Goal: Transaction & Acquisition: Book appointment/travel/reservation

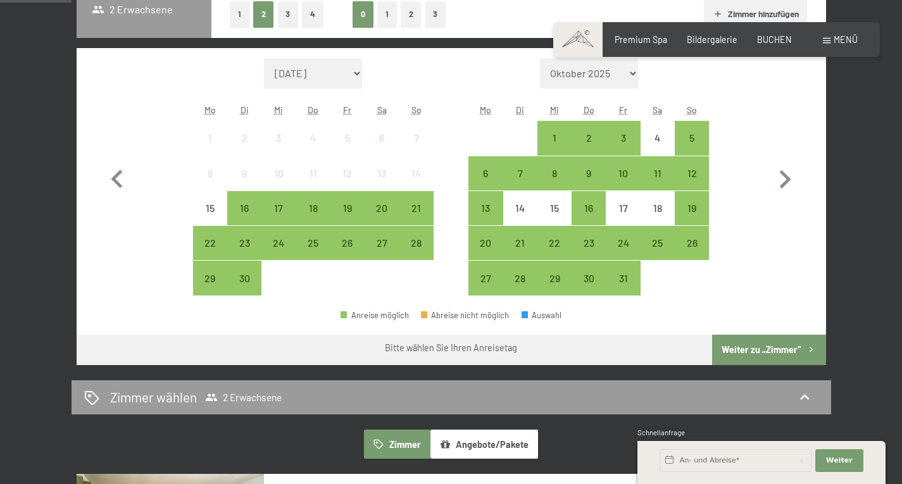
scroll to position [338, 0]
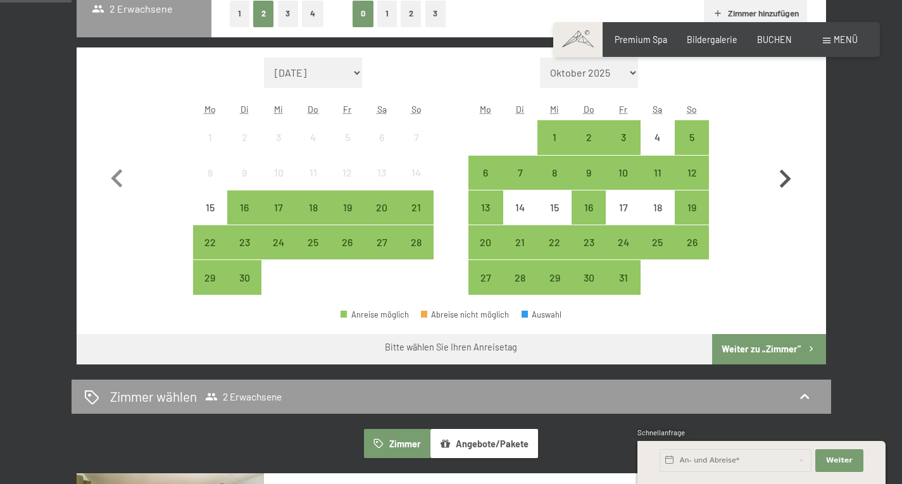
click at [788, 180] on icon "button" at bounding box center [784, 179] width 11 height 18
select select "2025-10-01"
select select "2025-11-01"
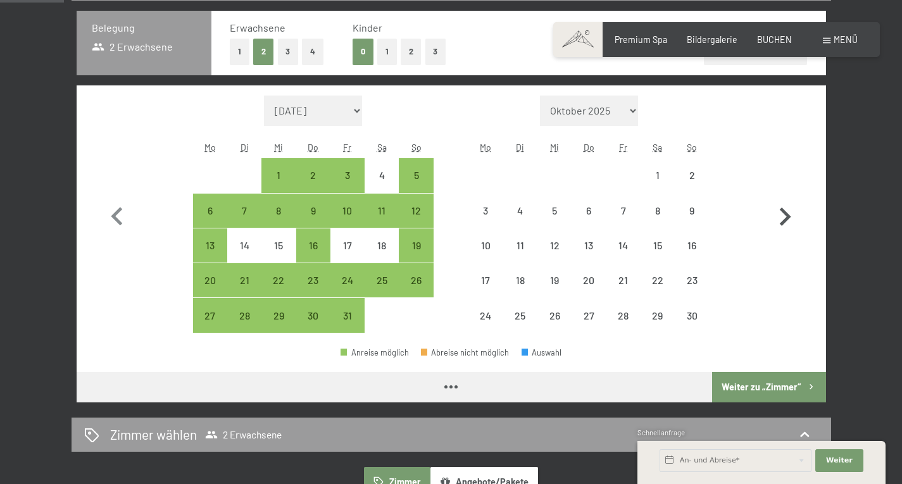
scroll to position [300, 0]
select select "2025-10-01"
select select "2025-11-01"
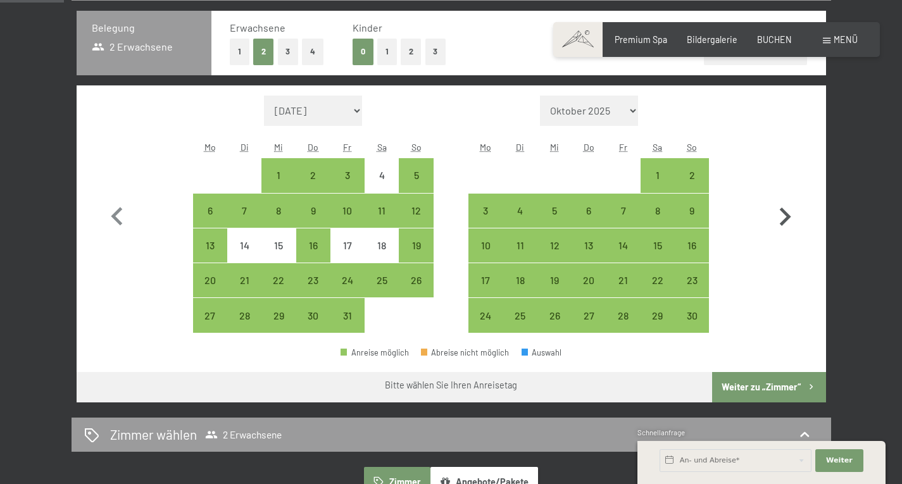
click at [784, 222] on icon "button" at bounding box center [784, 217] width 11 height 18
select select "[DATE]"
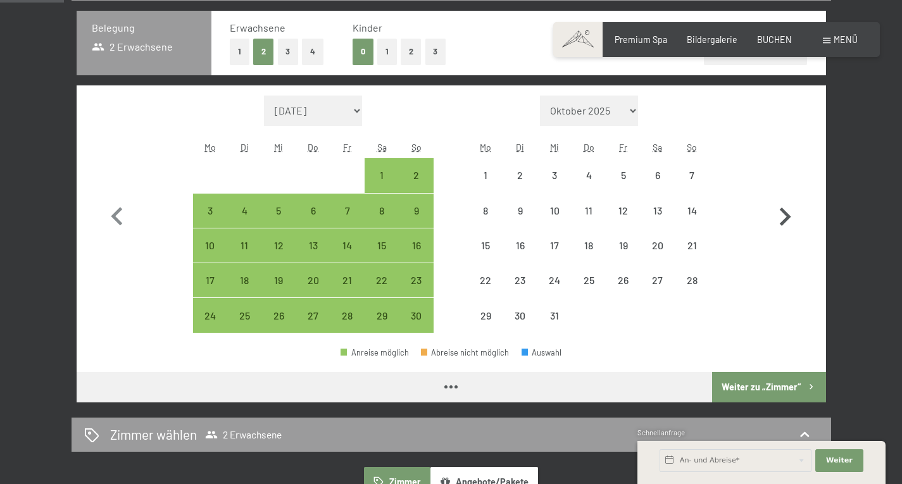
select select "[DATE]"
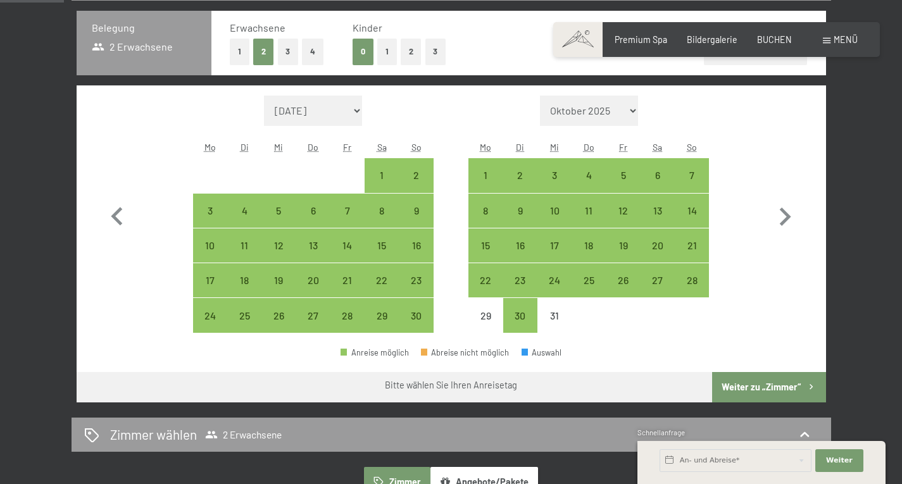
click at [347, 283] on span "Einwilligung Marketing*" at bounding box center [380, 278] width 104 height 13
click at [322, 283] on input "Einwilligung Marketing*" at bounding box center [315, 278] width 13 height 13
click at [342, 277] on span "Einwilligung Marketing*" at bounding box center [380, 278] width 104 height 13
click at [322, 277] on input "Einwilligung Marketing*" at bounding box center [315, 278] width 13 height 13
checkbox input "false"
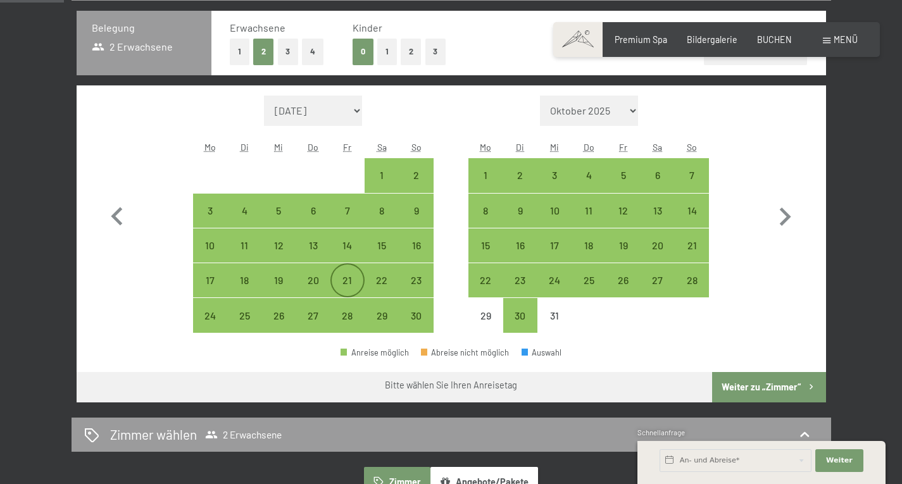
click at [354, 292] on div "21" at bounding box center [348, 291] width 32 height 32
select select "2025-11-01"
select select "2025-12-01"
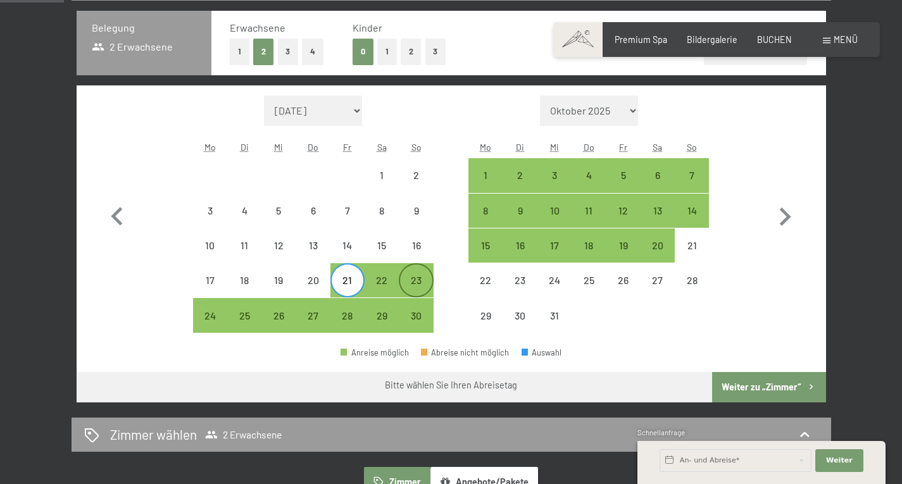
click at [421, 286] on div "23" at bounding box center [416, 291] width 32 height 32
select select "2025-11-01"
select select "2025-12-01"
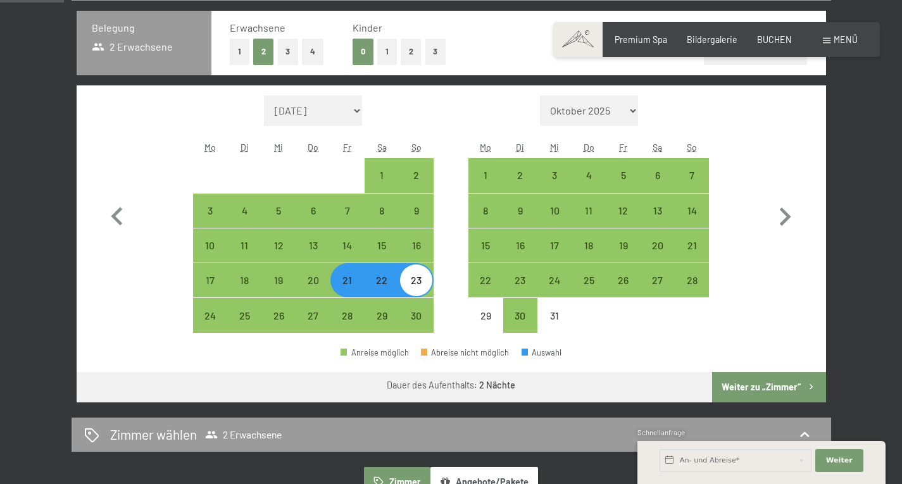
click at [790, 386] on button "Weiter zu „Zimmer“" at bounding box center [768, 387] width 113 height 30
select select "2025-11-01"
select select "2025-12-01"
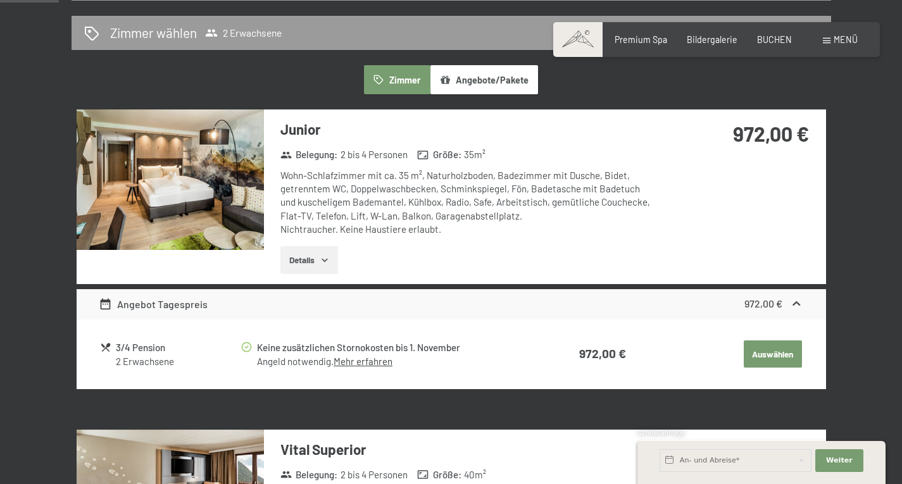
scroll to position [266, 0]
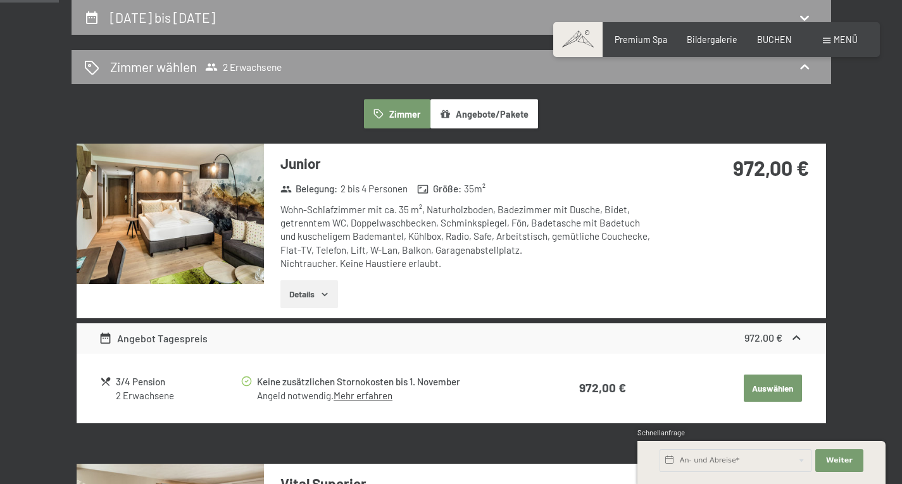
click at [488, 114] on button "Angebote/Pakete" at bounding box center [484, 113] width 108 height 29
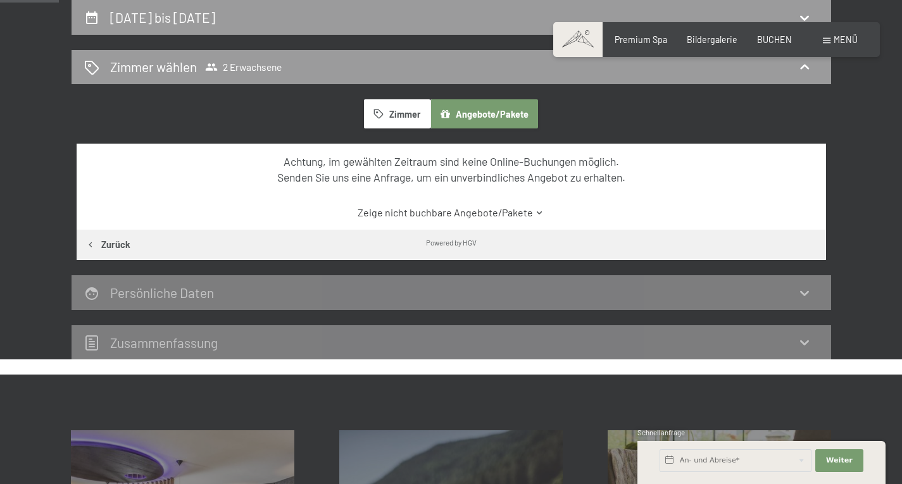
click at [402, 125] on button "Zimmer" at bounding box center [397, 113] width 66 height 29
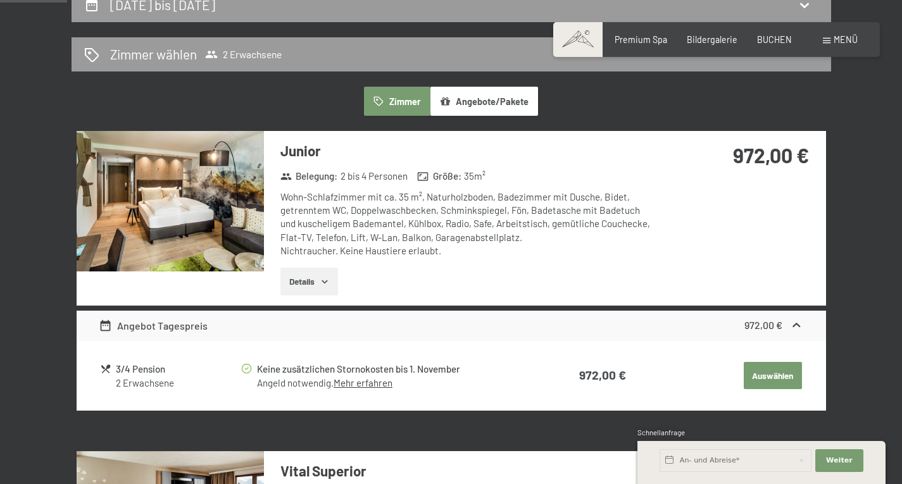
scroll to position [275, 0]
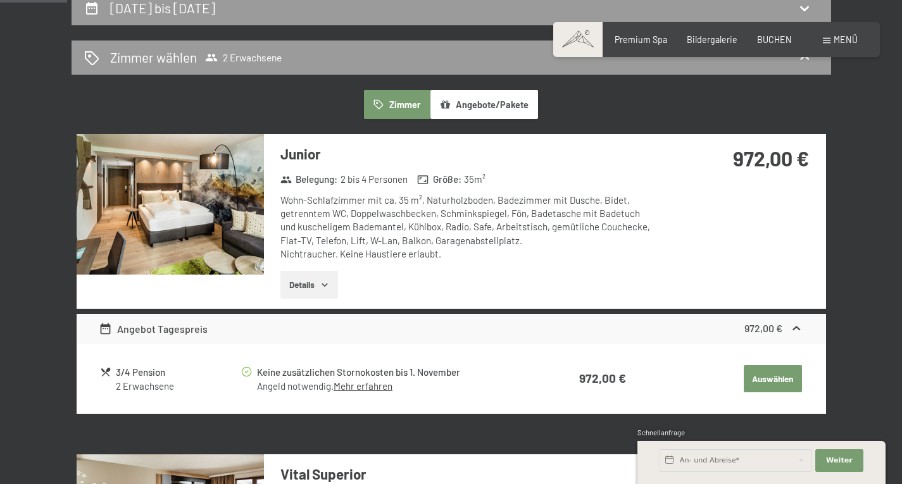
click at [399, 111] on button "Zimmer" at bounding box center [397, 104] width 66 height 29
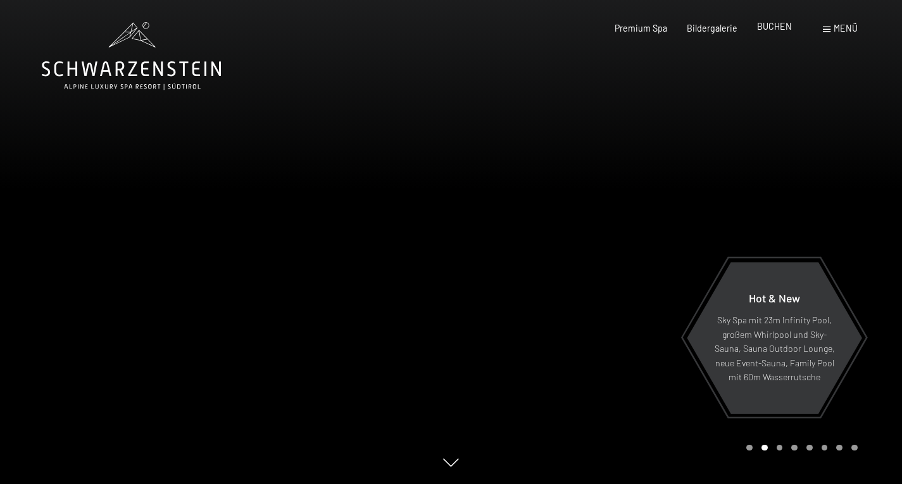
click at [783, 28] on span "BUCHEN" at bounding box center [774, 26] width 35 height 11
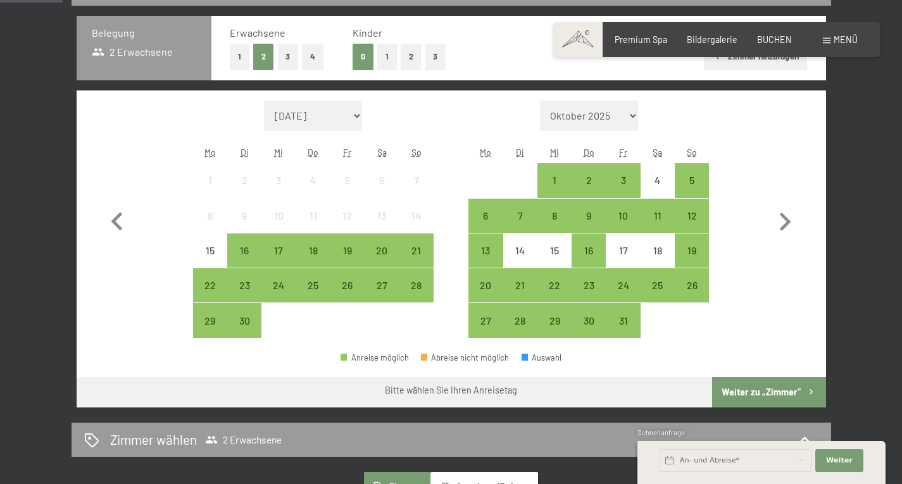
scroll to position [296, 0]
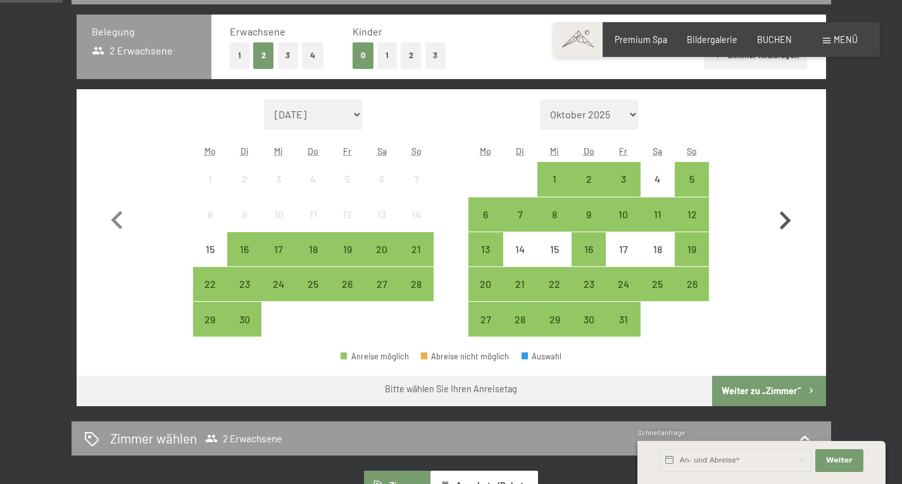
click at [789, 223] on icon "button" at bounding box center [784, 220] width 37 height 37
select select "2025-10-01"
select select "2025-11-01"
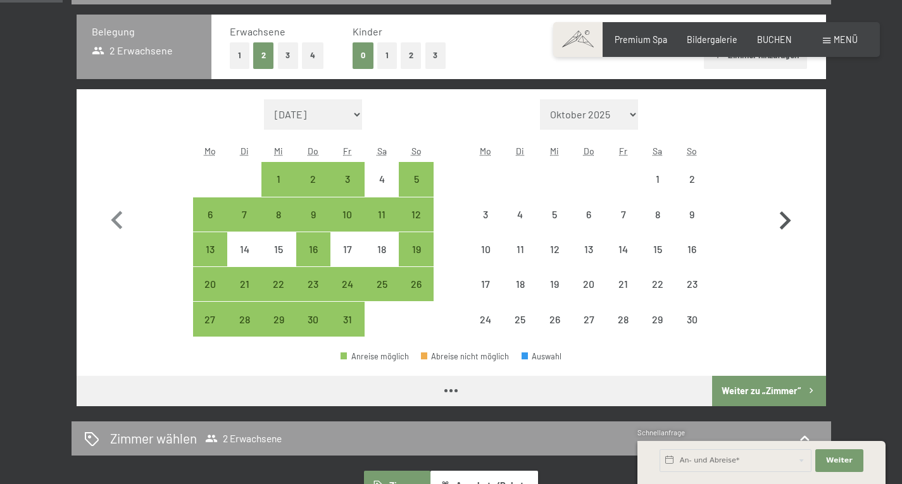
click at [789, 222] on icon "button" at bounding box center [784, 220] width 37 height 37
select select "2025-11-01"
select select "2025-12-01"
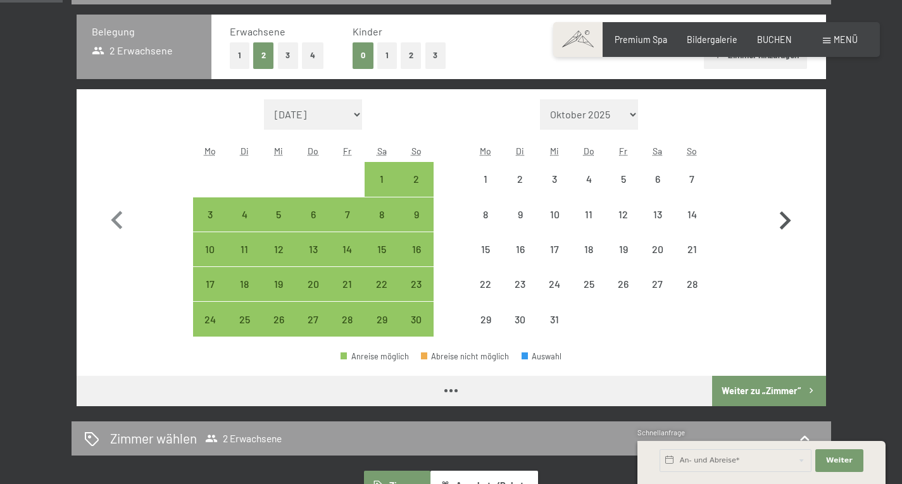
select select "2025-11-01"
select select "2025-12-01"
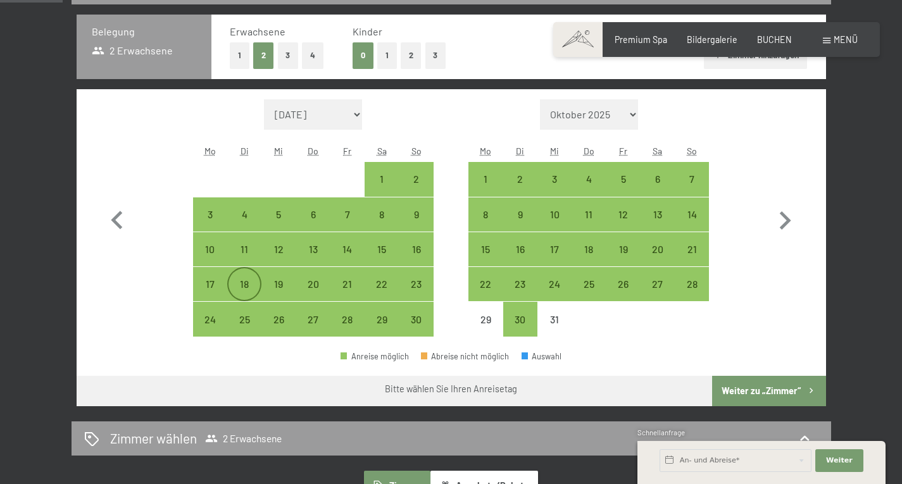
click at [244, 287] on div "18" at bounding box center [244, 295] width 32 height 32
select select "2025-11-01"
select select "2025-12-01"
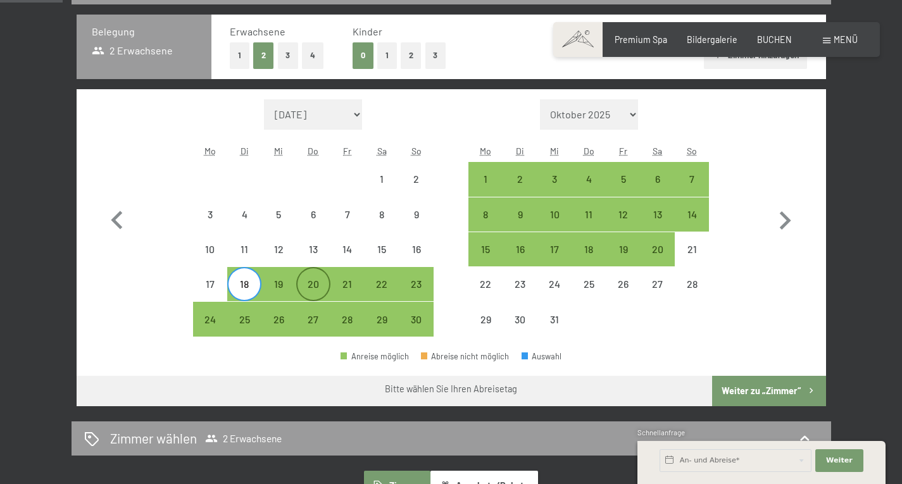
click at [318, 288] on div "20" at bounding box center [313, 295] width 32 height 32
select select "2025-11-01"
select select "2025-12-01"
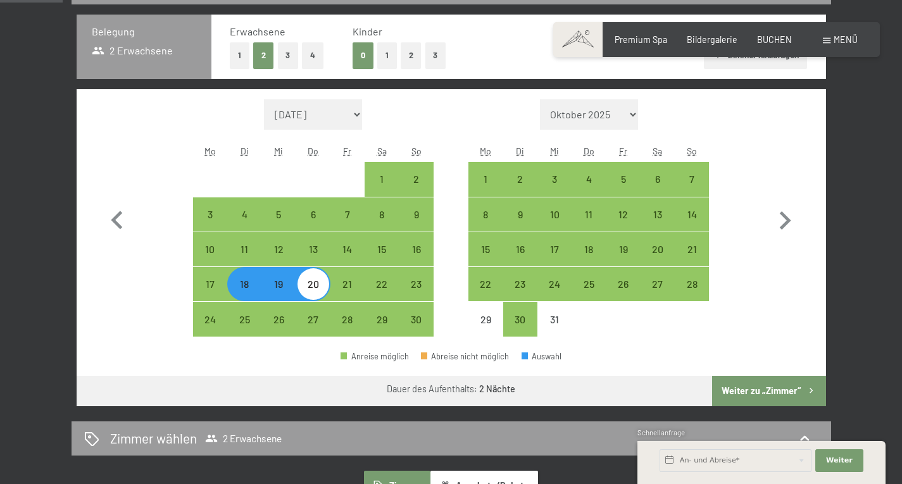
click at [776, 390] on button "Weiter zu „Zimmer“" at bounding box center [768, 391] width 113 height 30
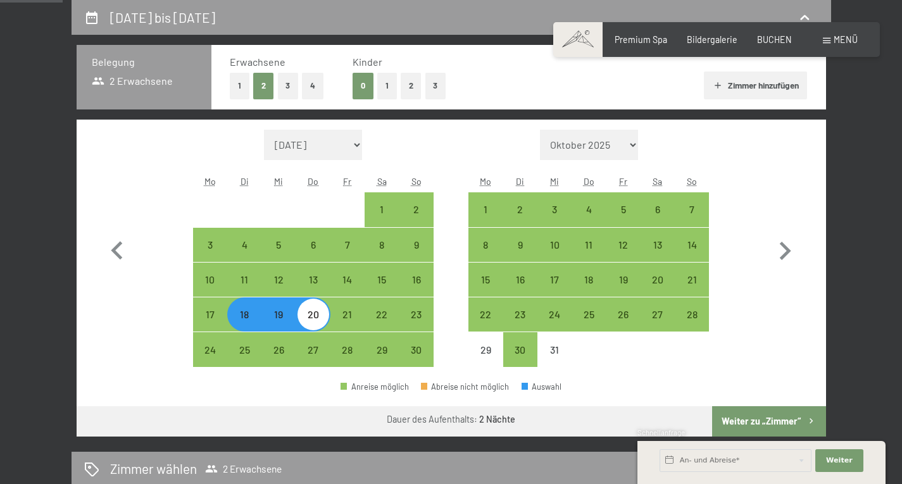
select select "2025-11-01"
select select "2025-12-01"
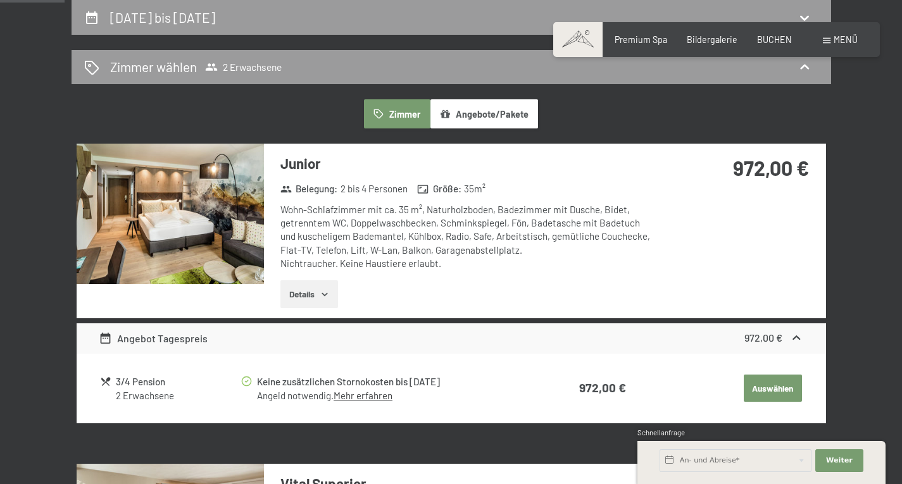
click at [370, 399] on link "Mehr erfahren" at bounding box center [362, 395] width 59 height 11
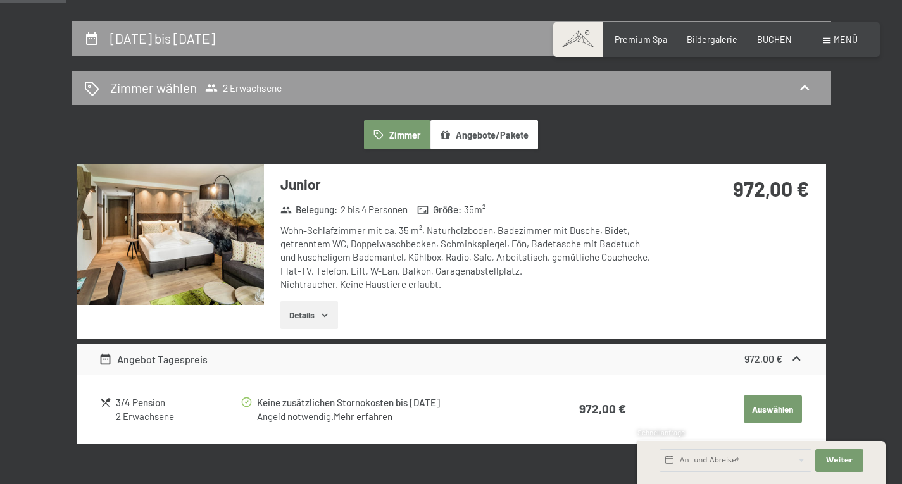
scroll to position [243, 0]
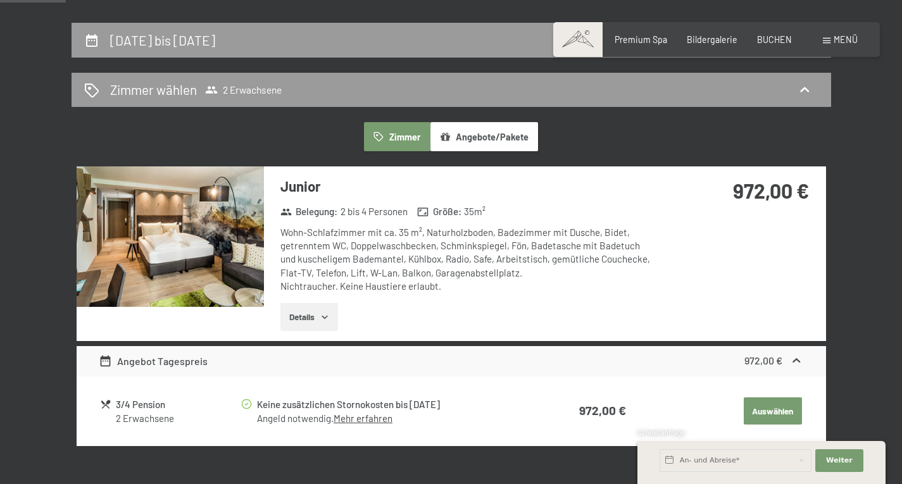
click at [397, 137] on button "Zimmer" at bounding box center [397, 136] width 66 height 29
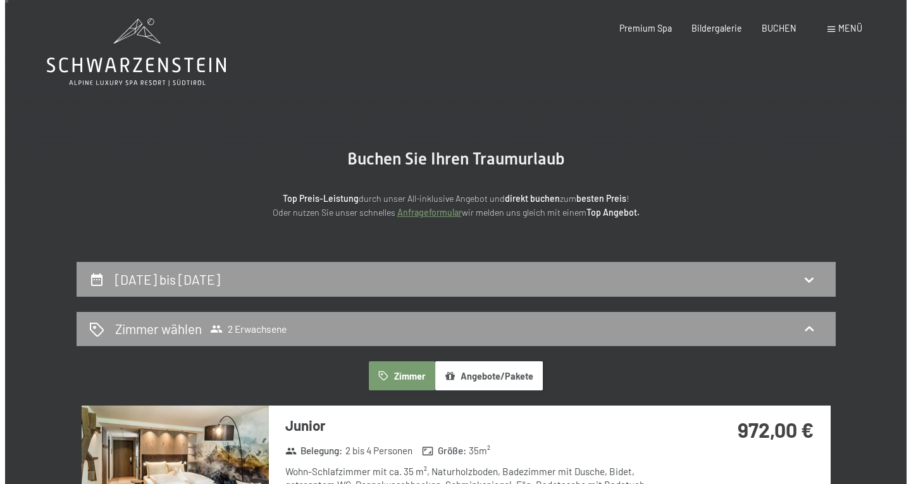
scroll to position [0, 0]
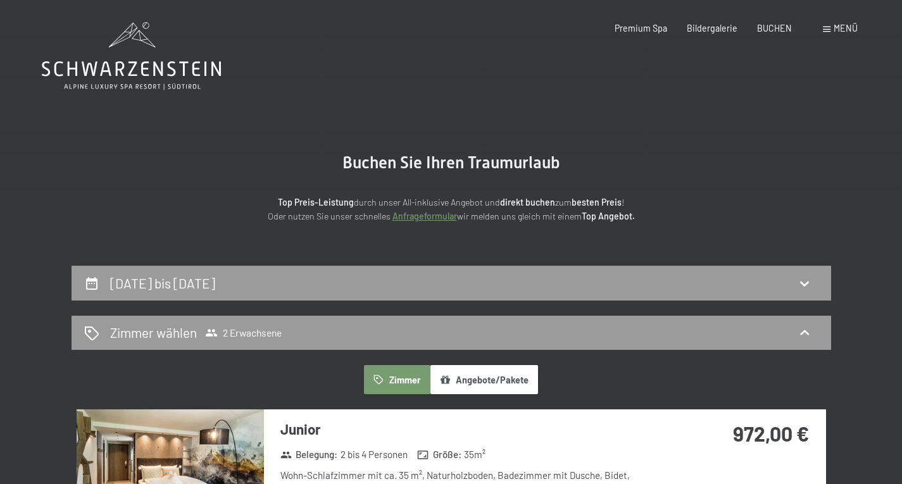
click at [847, 32] on span "Menü" at bounding box center [845, 28] width 24 height 11
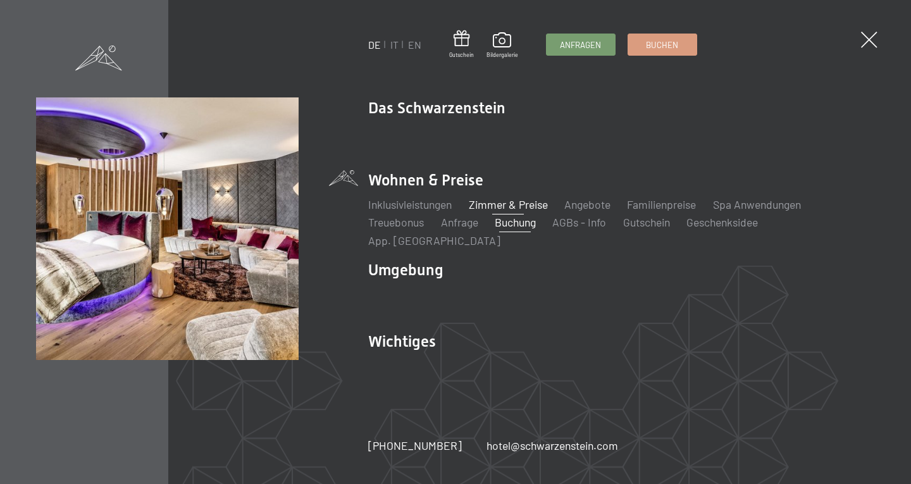
click at [524, 210] on link "Zimmer & Preise" at bounding box center [508, 204] width 79 height 14
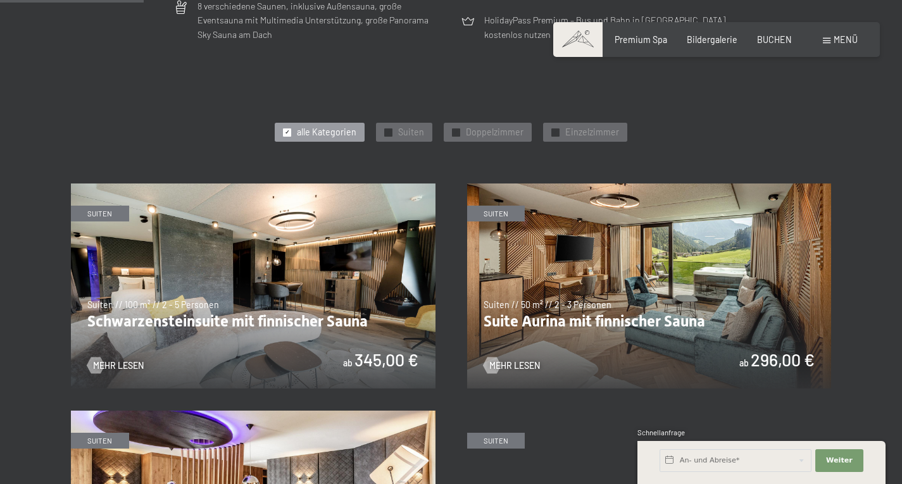
scroll to position [559, 0]
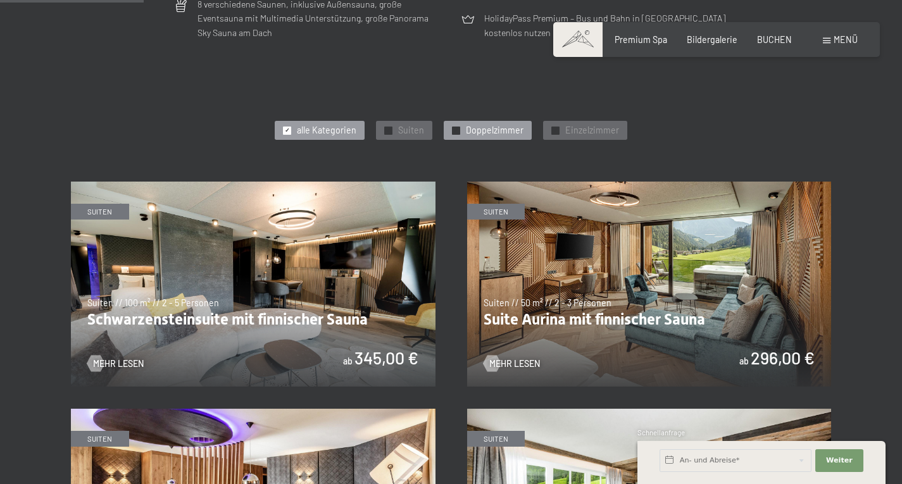
click at [456, 130] on span "✓" at bounding box center [456, 131] width 5 height 8
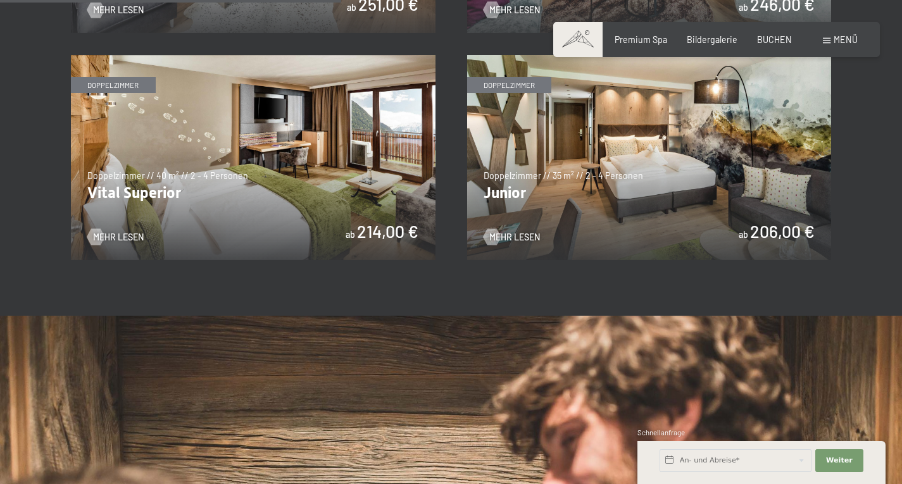
scroll to position [894, 0]
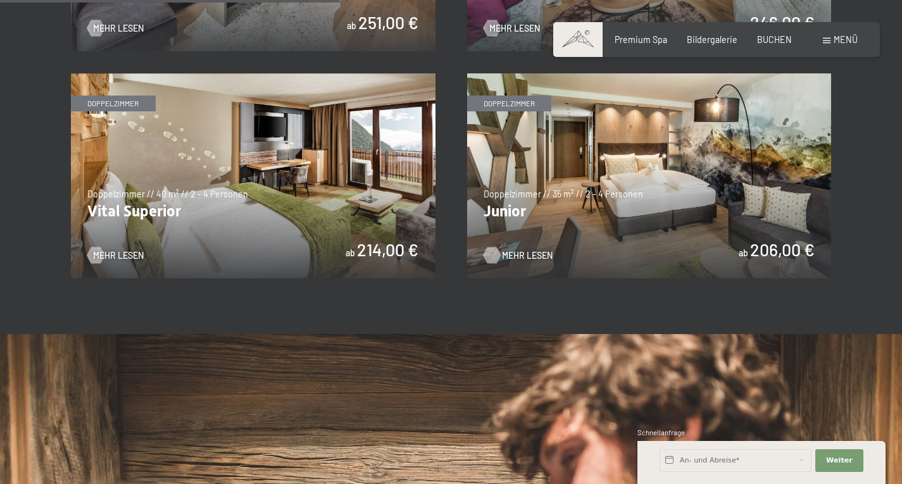
click at [514, 254] on span "Mehr Lesen" at bounding box center [527, 255] width 51 height 13
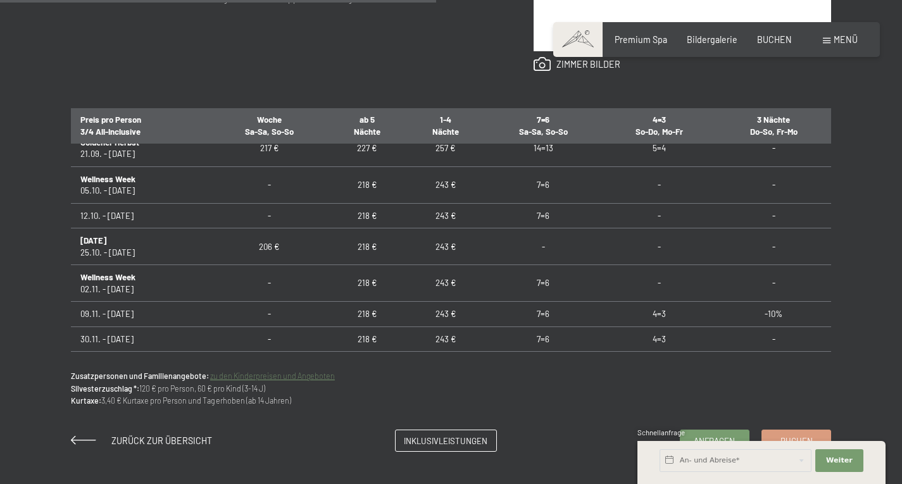
scroll to position [729, 0]
click at [771, 459] on input "text" at bounding box center [735, 460] width 152 height 23
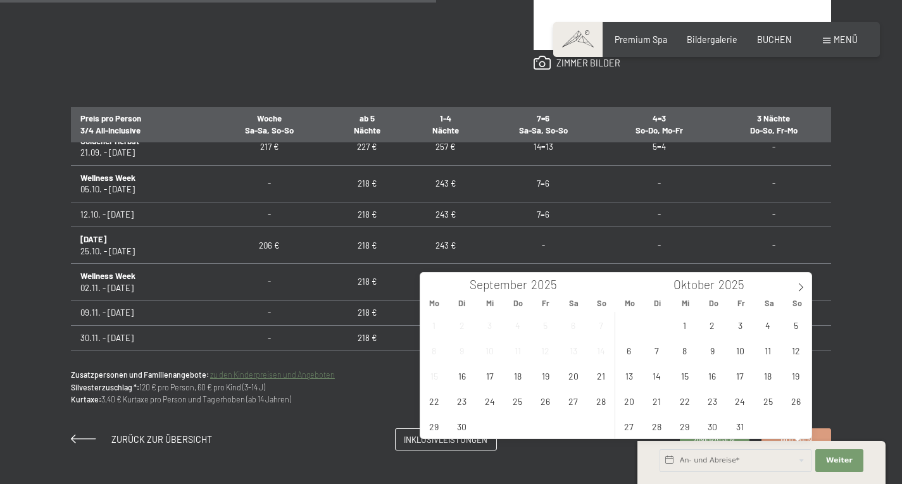
click at [869, 345] on div "Anfragen Buchen Doppelzimmer // 35 m² // 2 - 4 Personen Junior ab 206,00 € Auss…" at bounding box center [450, 74] width 843 height 752
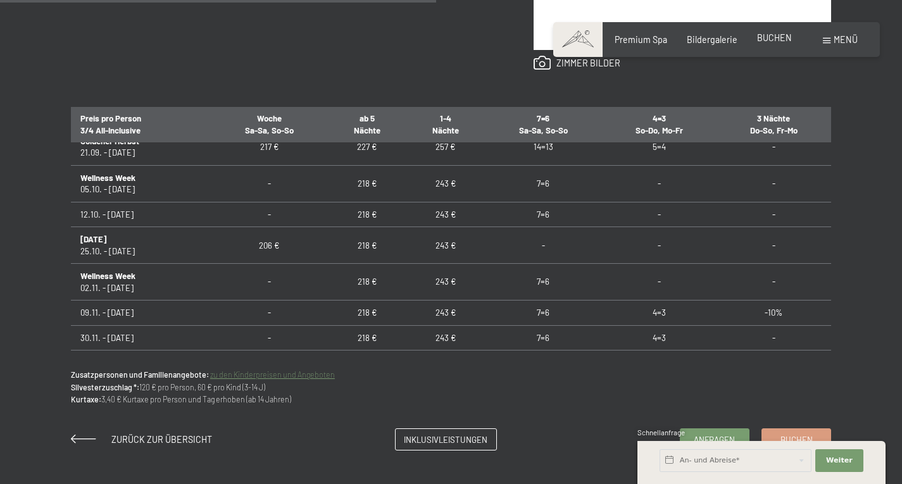
click at [775, 43] on span "BUCHEN" at bounding box center [774, 37] width 35 height 11
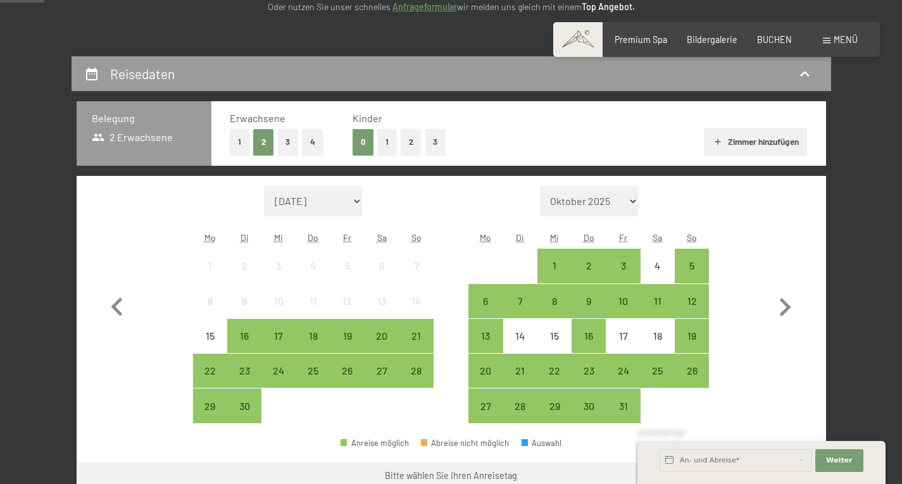
scroll to position [210, 0]
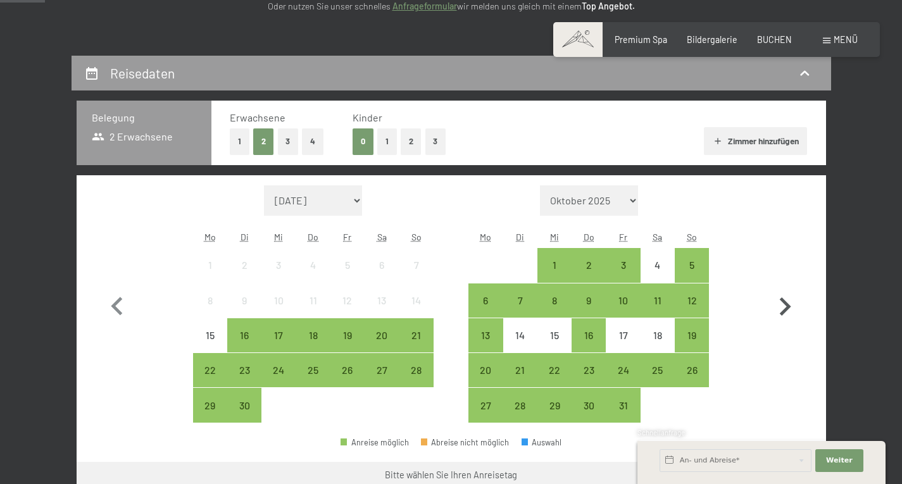
click at [788, 312] on icon "button" at bounding box center [784, 306] width 37 height 37
select select "2025-10-01"
select select "2025-11-01"
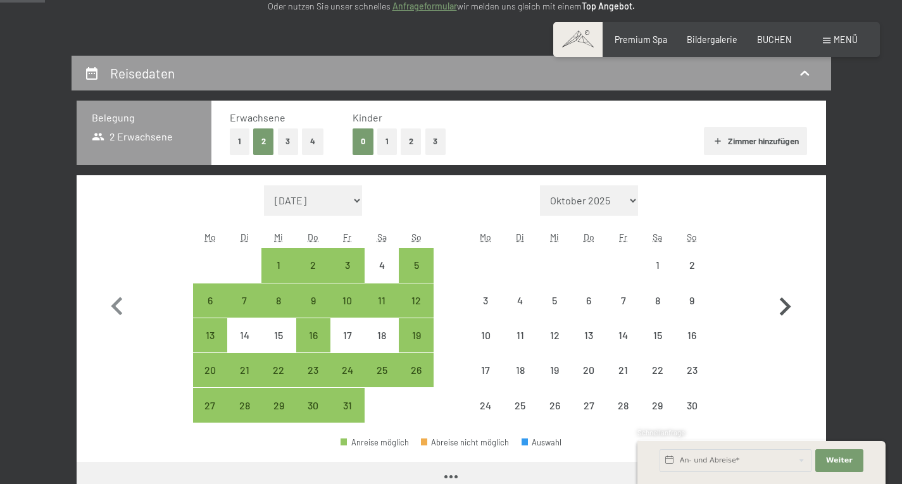
select select "2025-10-01"
select select "2025-11-01"
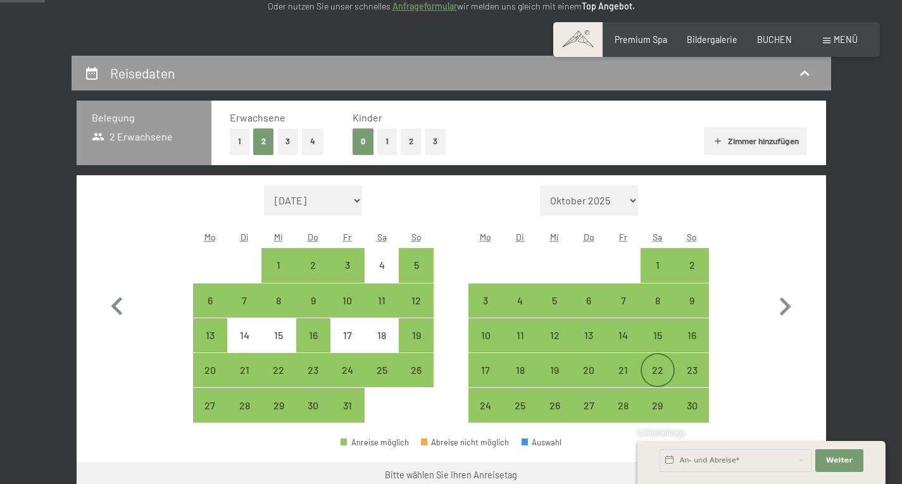
click at [659, 375] on div "22" at bounding box center [658, 381] width 32 height 32
select select "2025-10-01"
select select "2025-11-01"
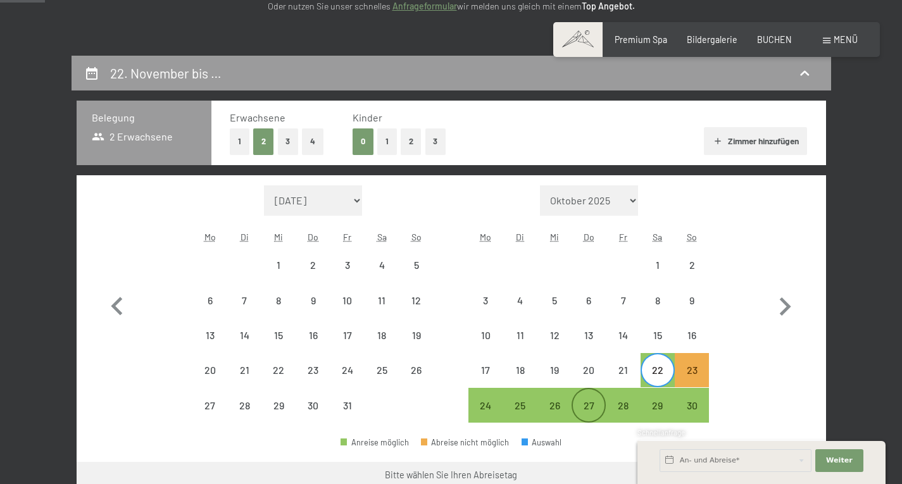
click at [592, 414] on div "27" at bounding box center [589, 416] width 32 height 32
select select "2025-10-01"
select select "2025-11-01"
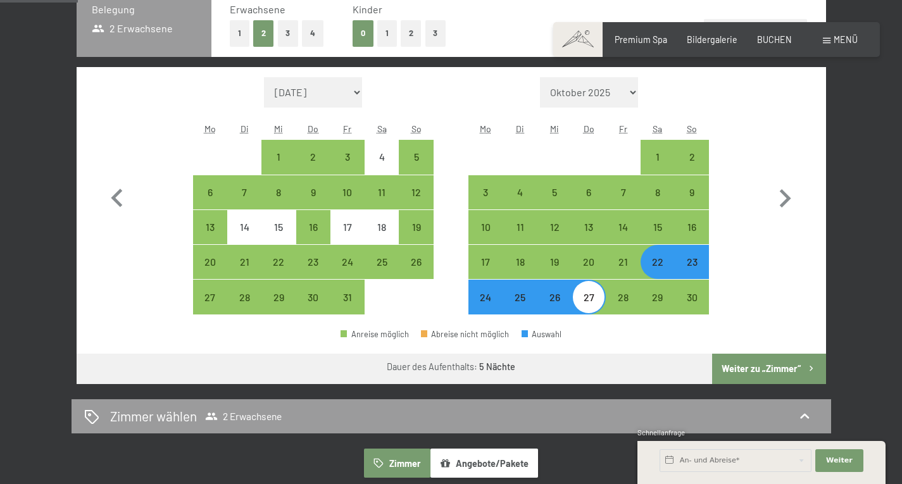
click at [794, 363] on button "Weiter zu „Zimmer“" at bounding box center [768, 369] width 113 height 30
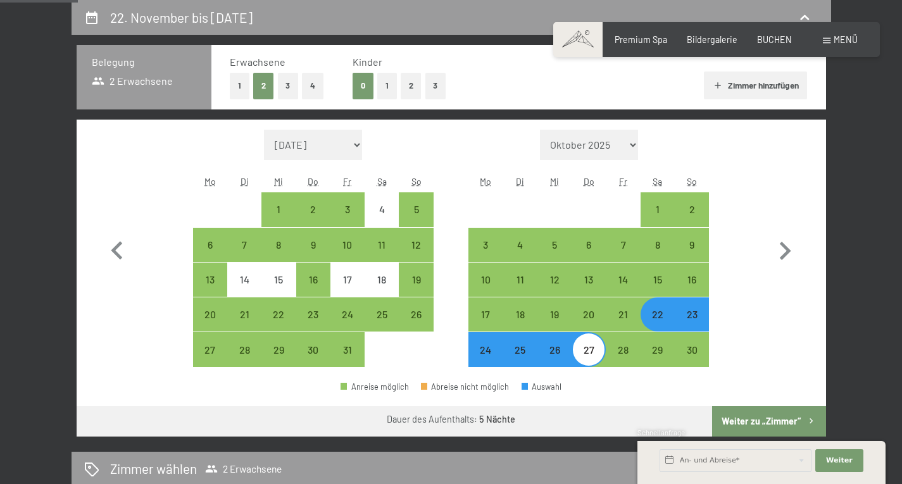
select select "2025-10-01"
select select "2025-11-01"
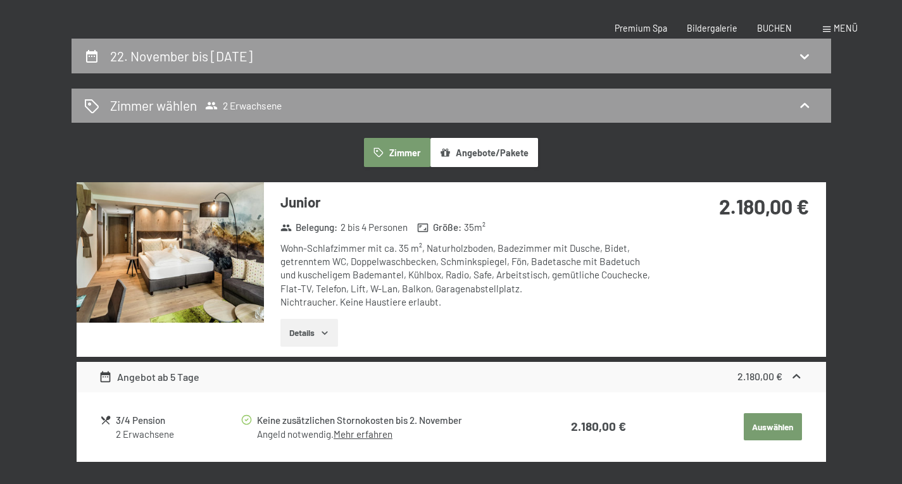
scroll to position [0, 0]
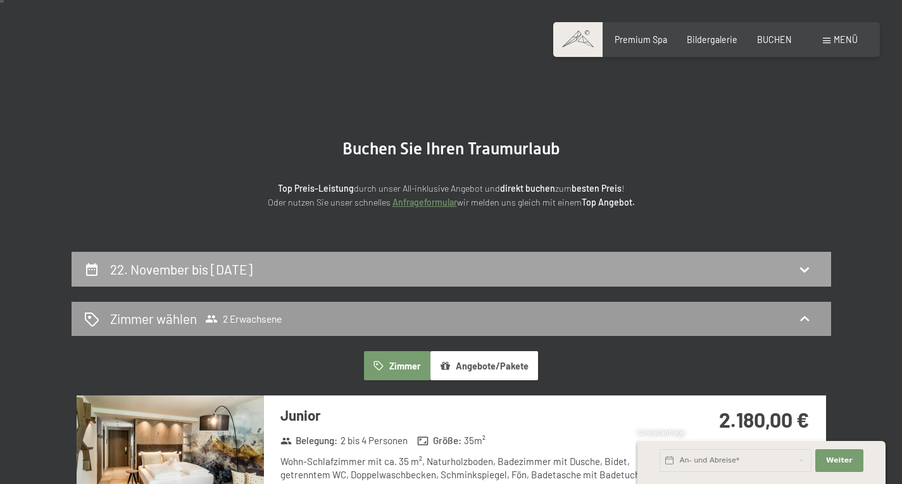
click at [623, 274] on div "22. November bis 27. November 2025" at bounding box center [451, 269] width 734 height 18
select select "2025-10-01"
select select "2025-11-01"
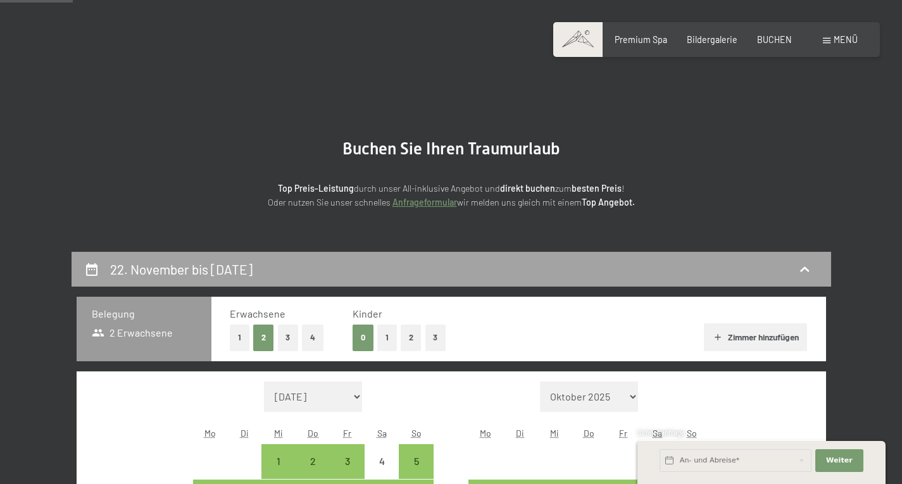
scroll to position [266, 0]
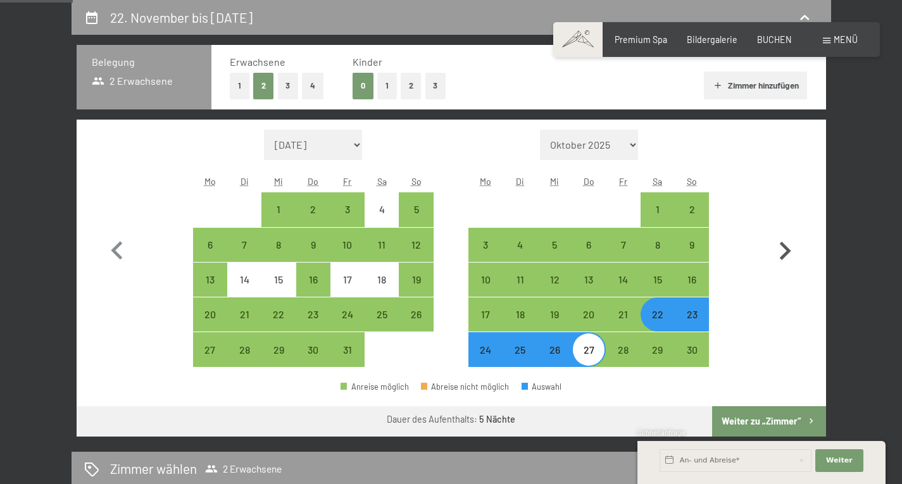
click at [800, 263] on icon "button" at bounding box center [784, 251] width 37 height 37
click at [795, 270] on button "button" at bounding box center [784, 249] width 37 height 238
select select "2025-12-01"
select select "2026-01-01"
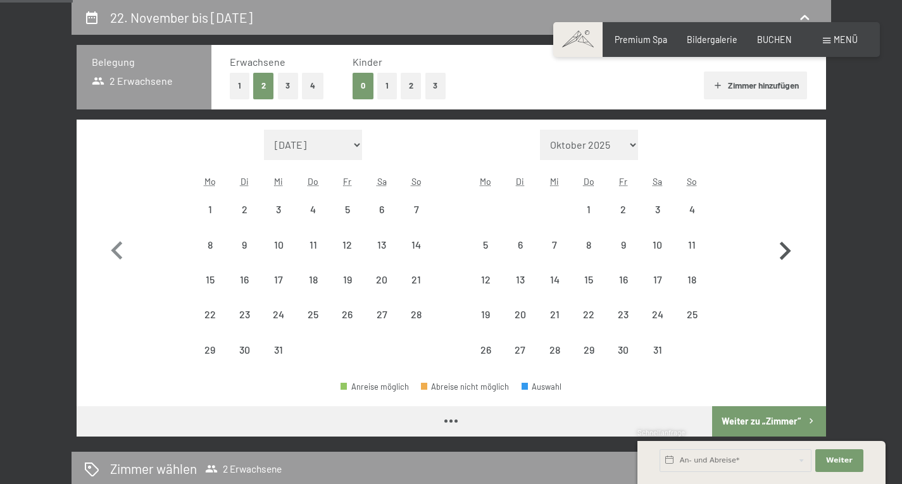
click at [793, 264] on icon "button" at bounding box center [784, 251] width 37 height 37
select select "2026-01-01"
select select "2026-02-01"
select select "2026-01-01"
select select "2026-02-01"
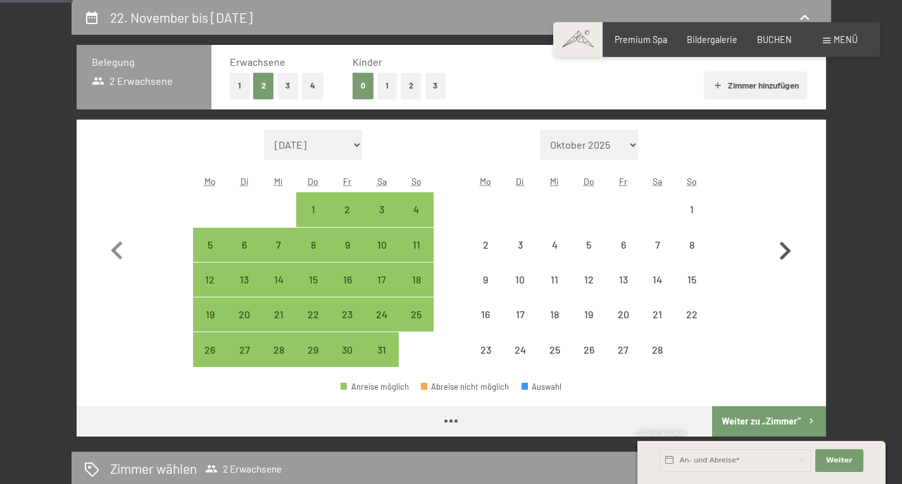
select select "2026-01-01"
select select "2026-02-01"
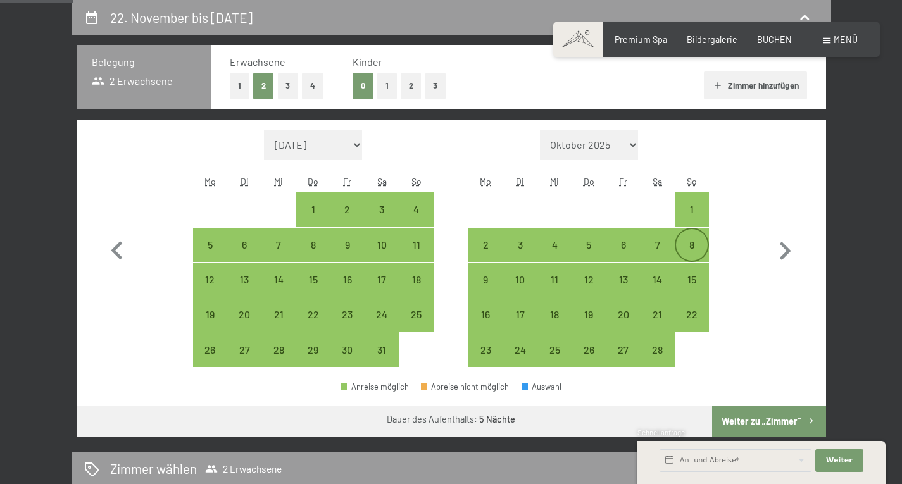
click at [691, 244] on div "8" at bounding box center [692, 256] width 32 height 32
select select "2026-01-01"
select select "2026-02-01"
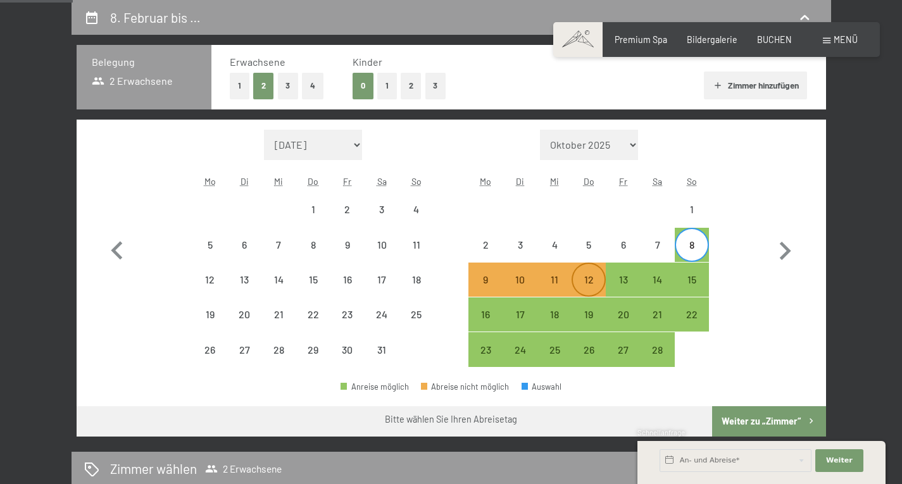
click at [593, 282] on div "12" at bounding box center [589, 291] width 32 height 32
select select "2026-01-01"
select select "2026-02-01"
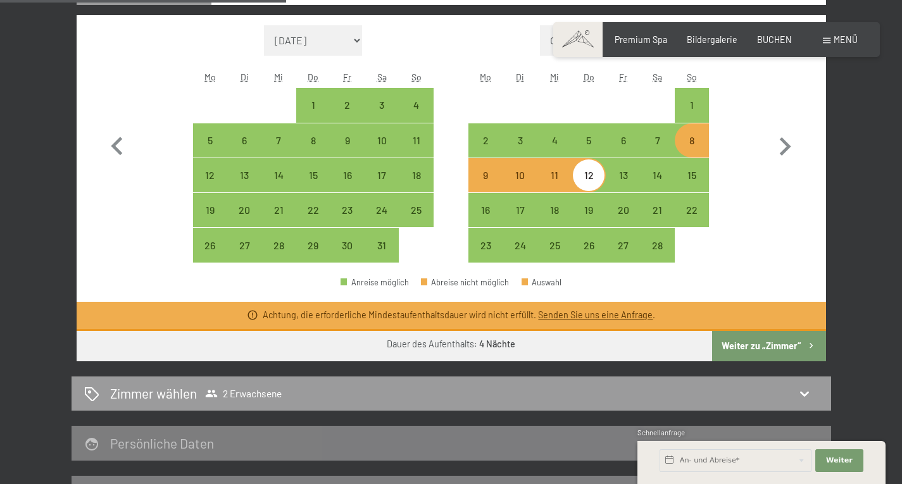
click at [775, 353] on button "Weiter zu „Zimmer“" at bounding box center [768, 346] width 113 height 30
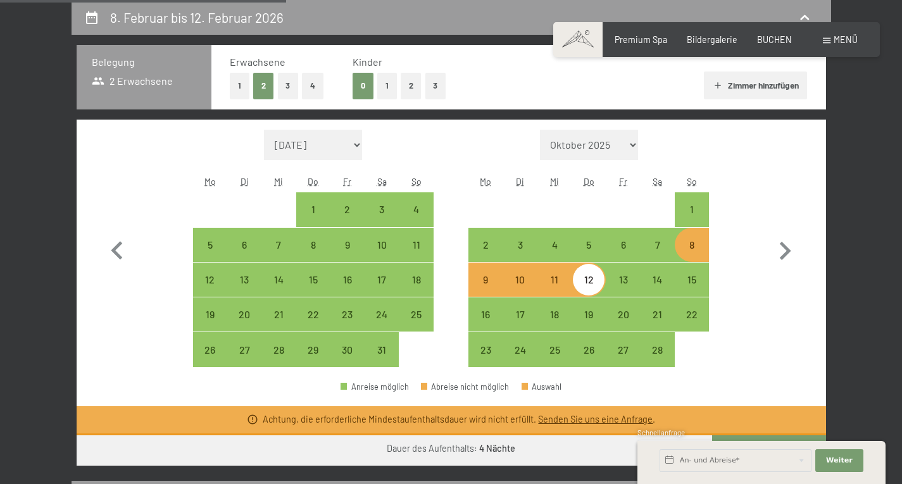
select select "2026-01-01"
select select "2026-02-01"
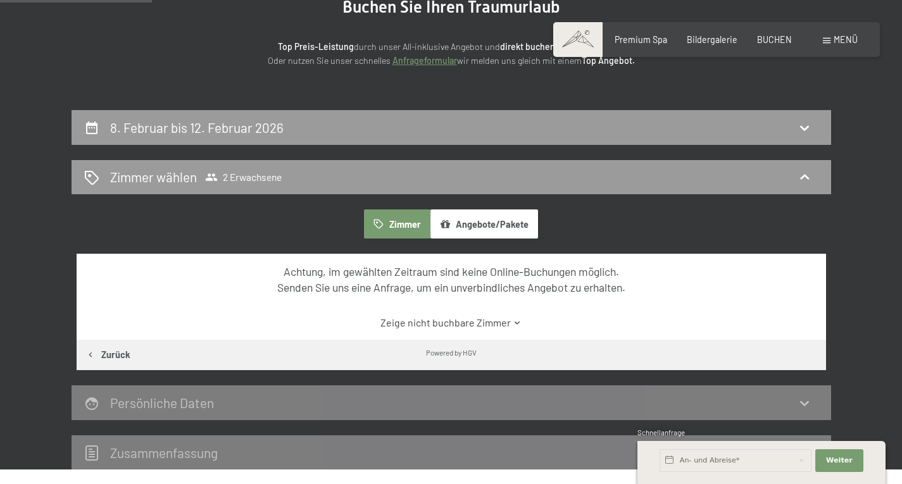
scroll to position [153, 0]
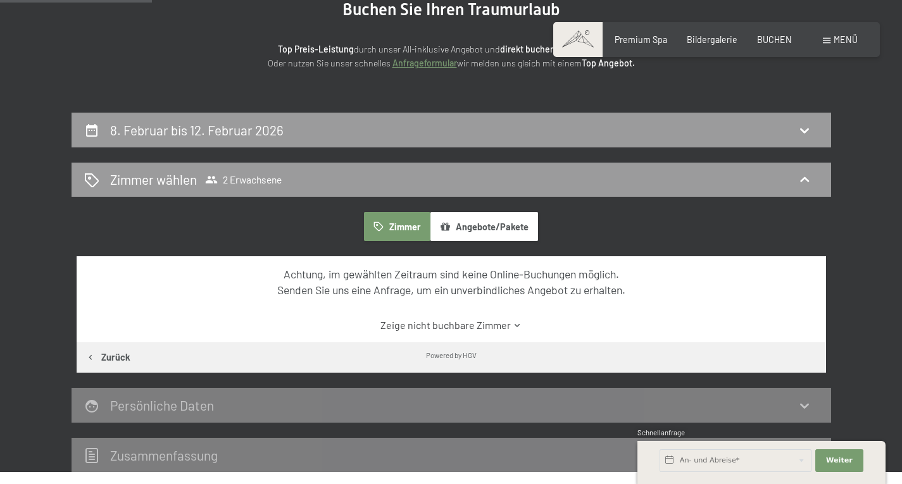
click at [401, 223] on button "Zimmer" at bounding box center [397, 226] width 66 height 29
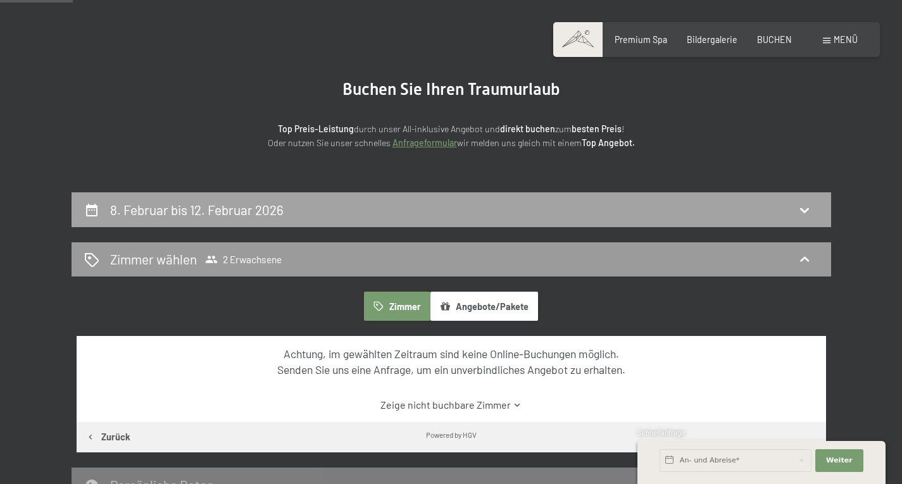
click at [359, 219] on div "8. Februar bis 12. Februar 2026" at bounding box center [450, 209] width 759 height 35
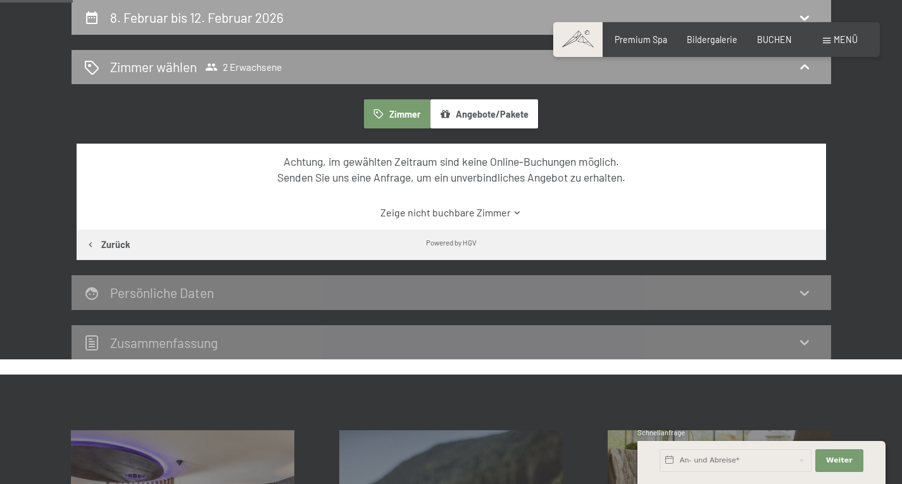
select select "2026-01-01"
select select "2026-02-01"
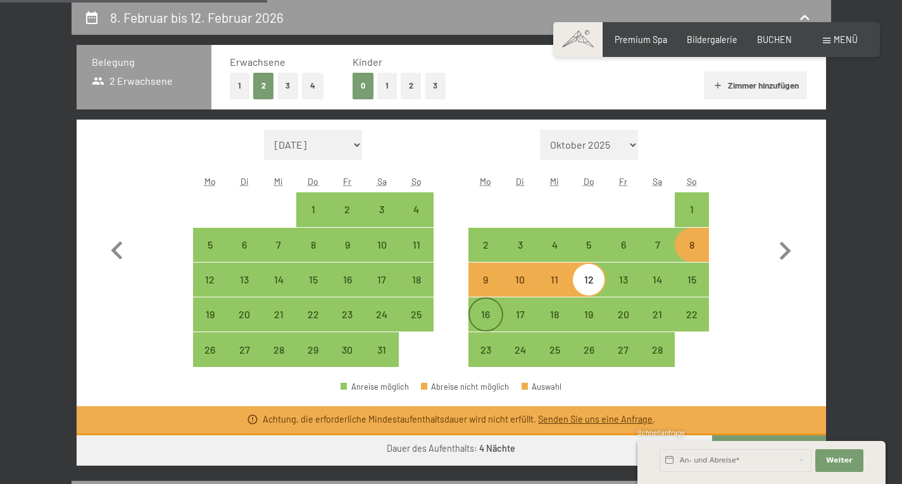
click at [476, 314] on div "16" at bounding box center [485, 325] width 32 height 32
select select "2026-01-01"
select select "2026-02-01"
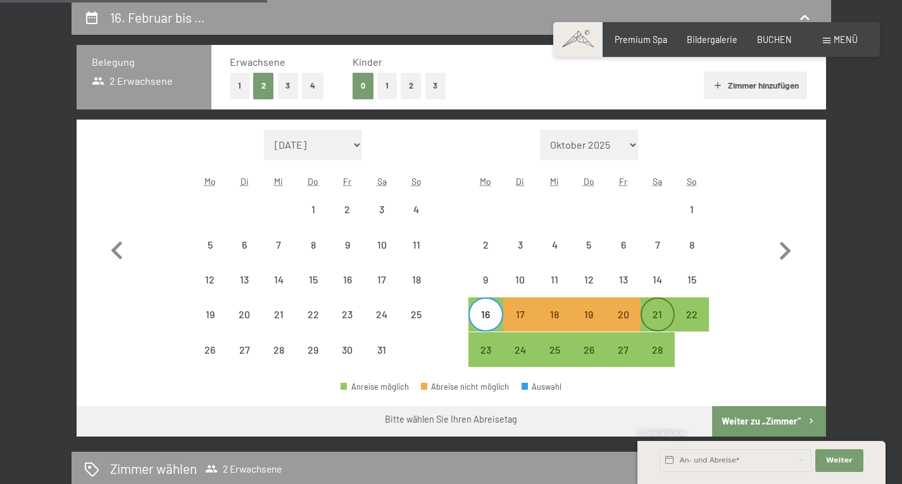
click at [657, 324] on div "21" at bounding box center [658, 325] width 32 height 32
select select "2026-01-01"
select select "2026-02-01"
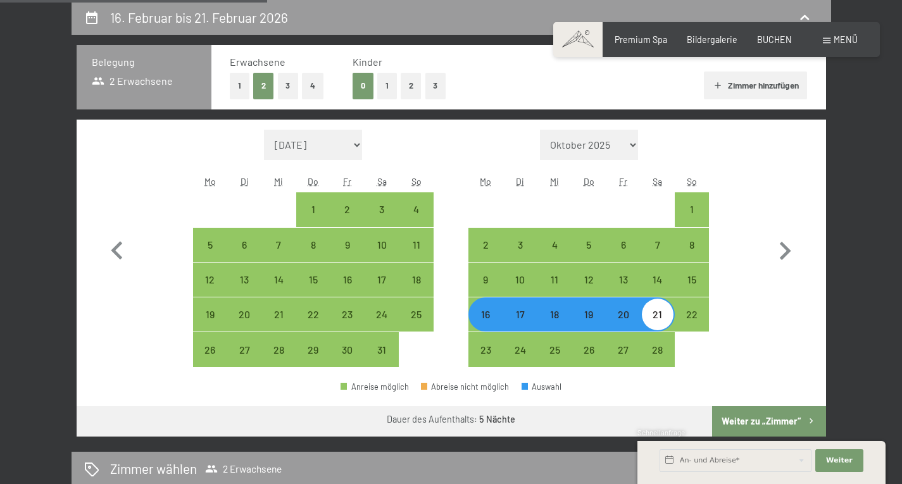
click at [787, 423] on button "Weiter zu „Zimmer“" at bounding box center [768, 421] width 113 height 30
select select "2026-01-01"
select select "2026-02-01"
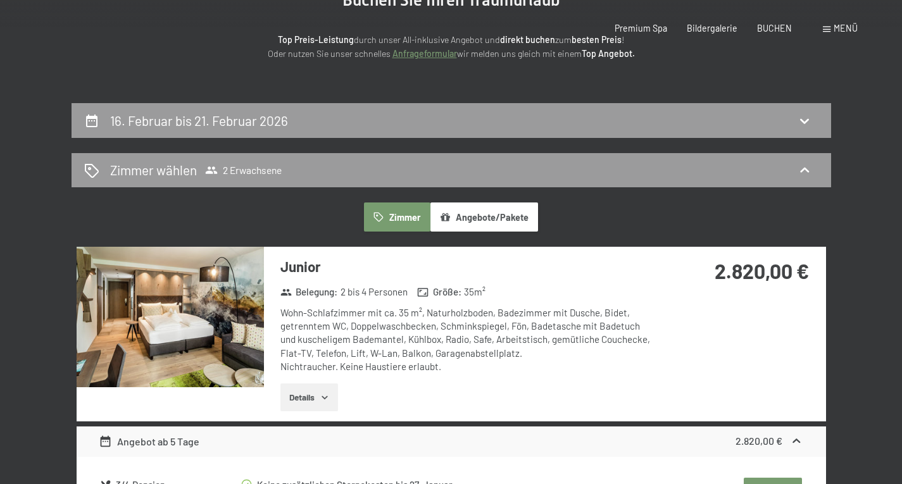
scroll to position [0, 0]
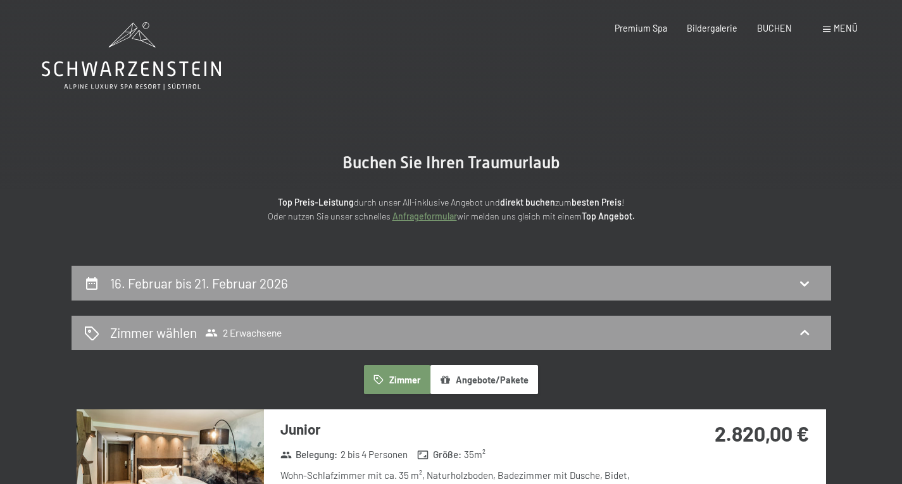
click at [167, 70] on icon at bounding box center [131, 56] width 179 height 68
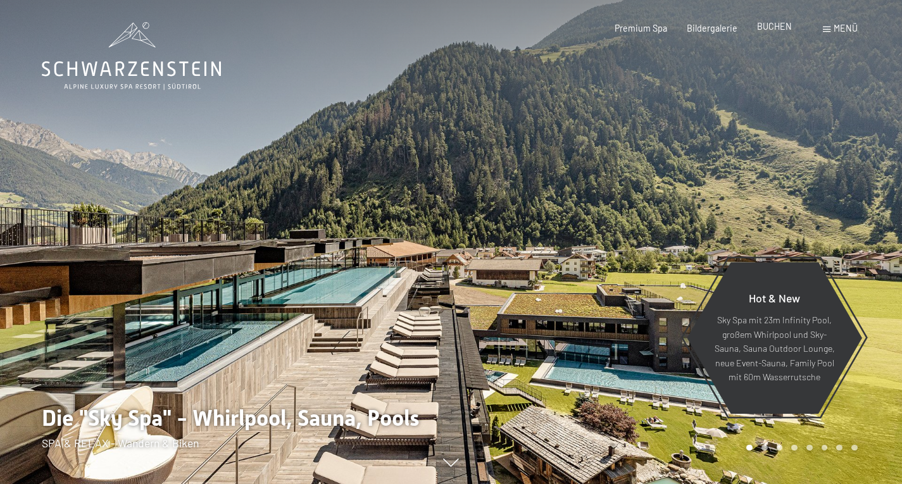
click at [772, 27] on span "BUCHEN" at bounding box center [774, 26] width 35 height 11
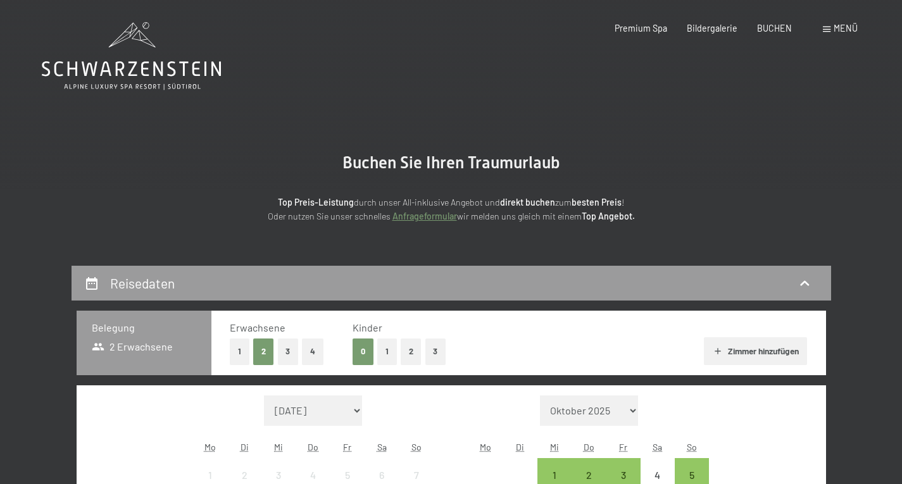
click at [851, 30] on span "Menü" at bounding box center [845, 28] width 24 height 11
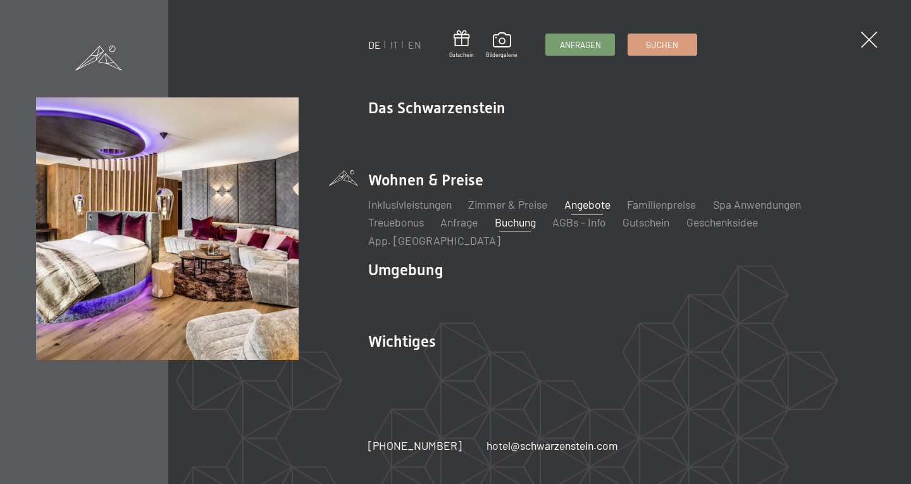
click at [593, 211] on link "Angebote" at bounding box center [587, 204] width 46 height 14
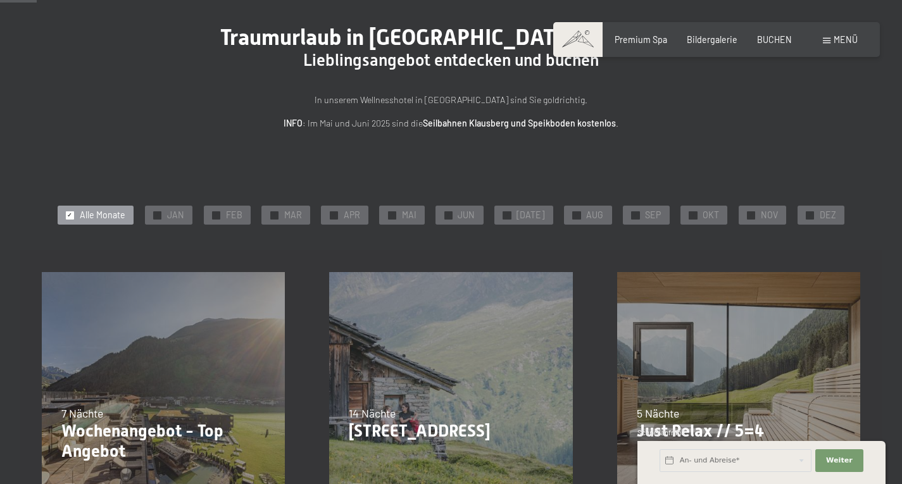
scroll to position [86, 0]
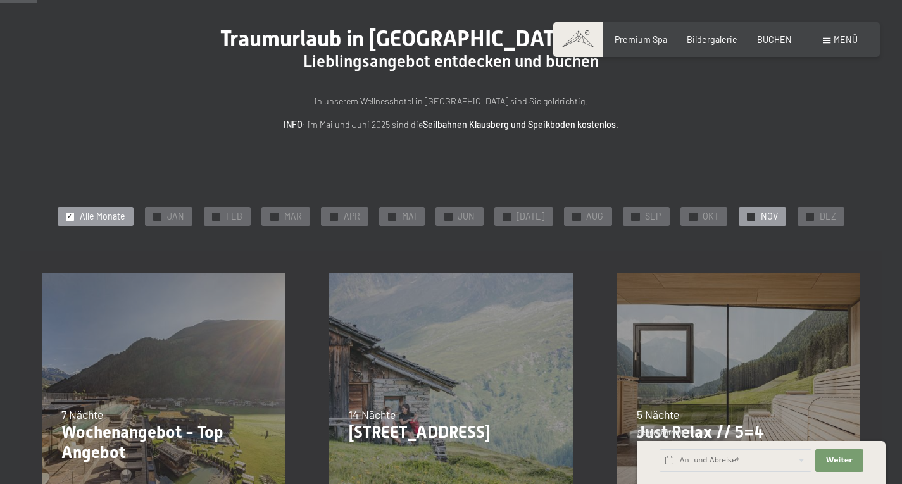
click at [747, 213] on div at bounding box center [751, 217] width 8 height 8
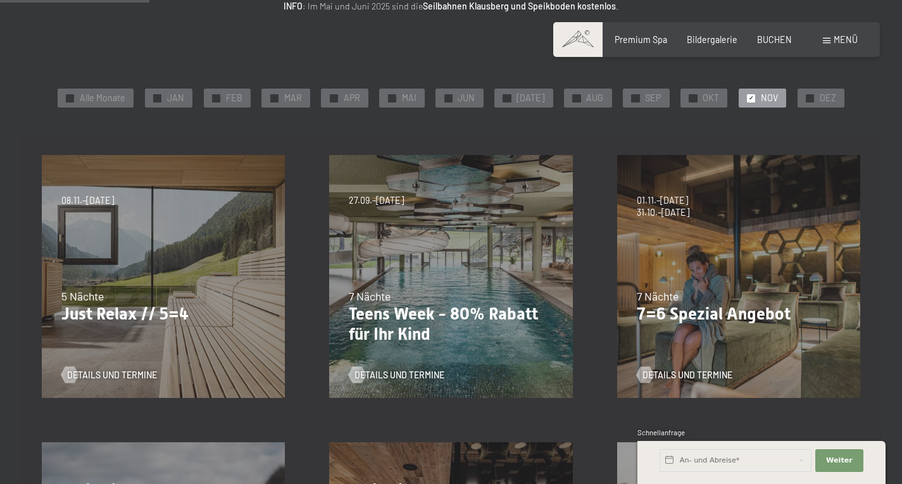
scroll to position [205, 0]
click at [83, 323] on p "Just Relax // 5=4" at bounding box center [163, 314] width 204 height 20
click at [80, 375] on span "Details und Termine" at bounding box center [125, 374] width 90 height 13
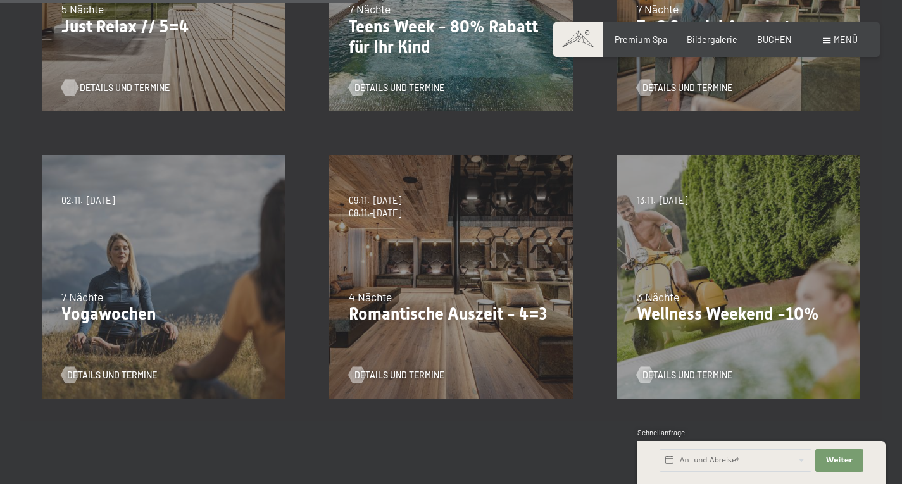
scroll to position [492, 0]
click at [82, 378] on span "Details und Termine" at bounding box center [125, 375] width 90 height 13
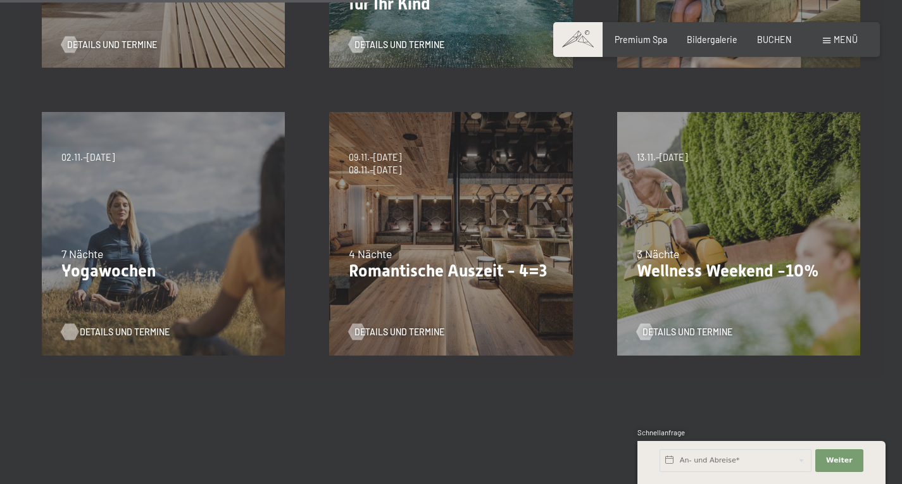
scroll to position [530, 0]
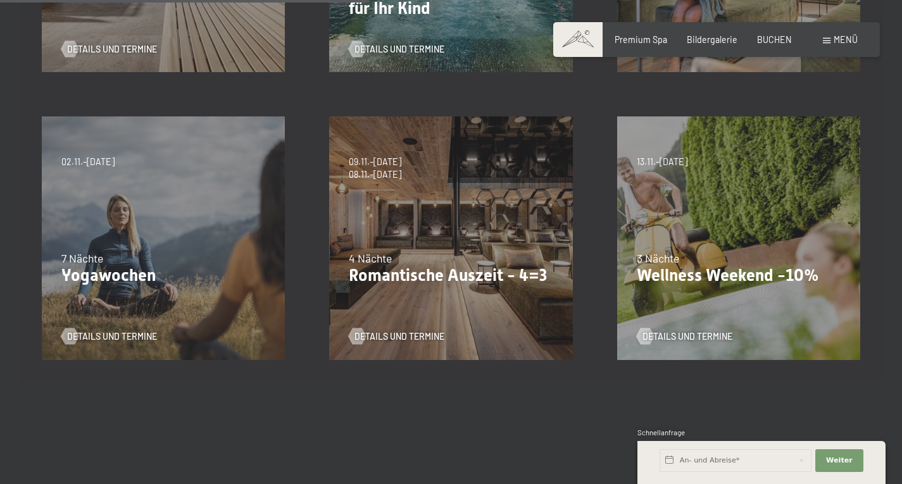
click at [463, 282] on p "Romantische Auszeit - 4=3" at bounding box center [451, 276] width 204 height 20
click at [478, 275] on p "Romantische Auszeit - 4=3" at bounding box center [451, 276] width 204 height 20
click at [418, 340] on span "Details und Termine" at bounding box center [412, 336] width 90 height 13
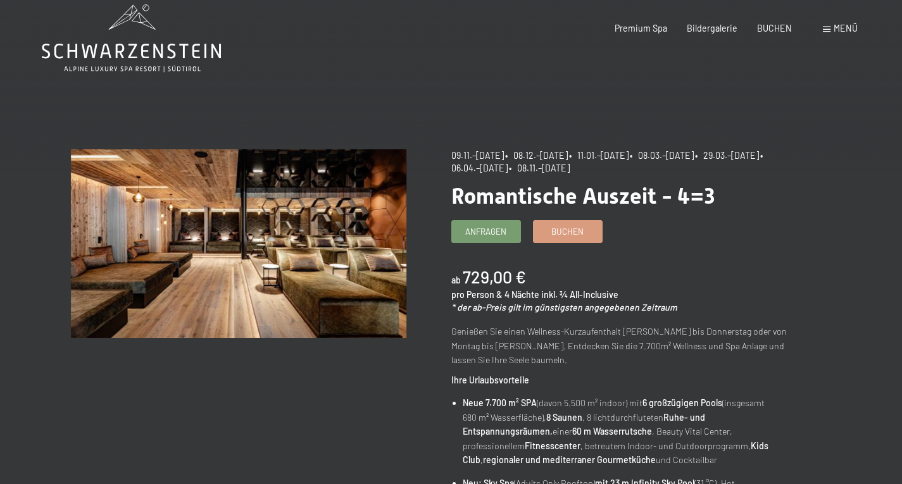
scroll to position [44, 0]
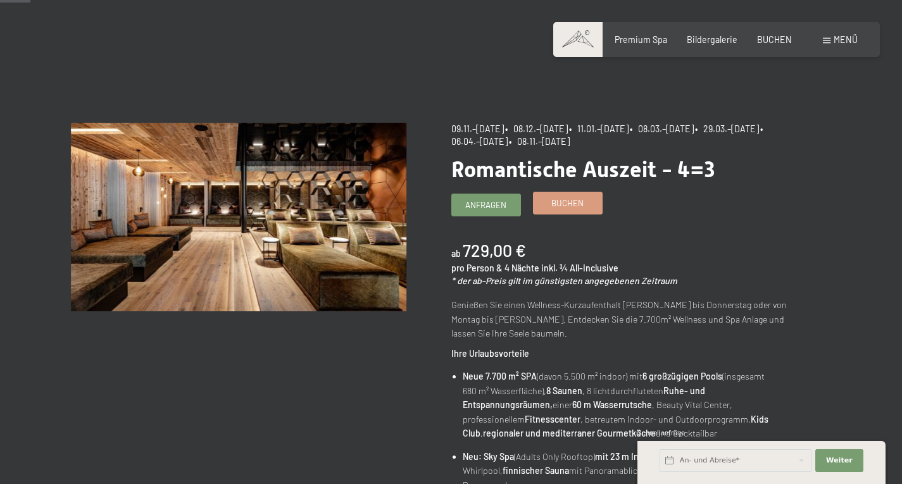
click at [571, 205] on span "Buchen" at bounding box center [567, 202] width 32 height 11
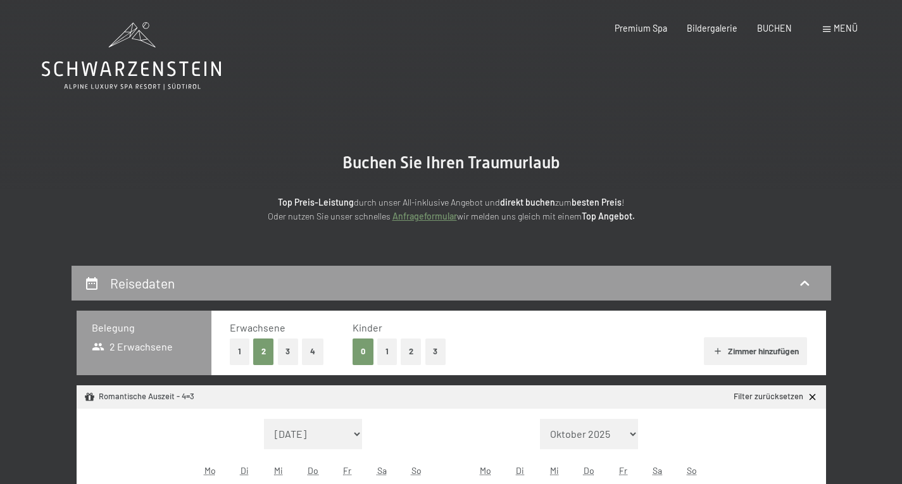
select select "[DATE]"
select select "2025-11-01"
select select "2025-12-01"
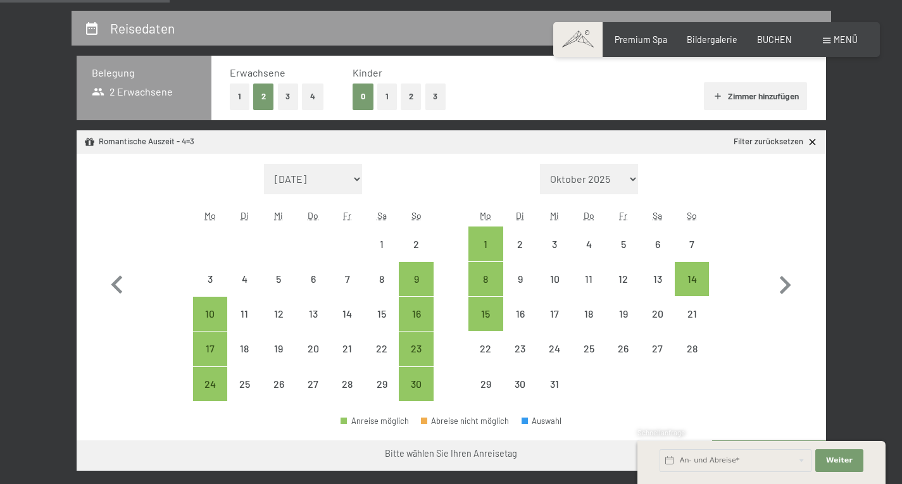
scroll to position [291, 0]
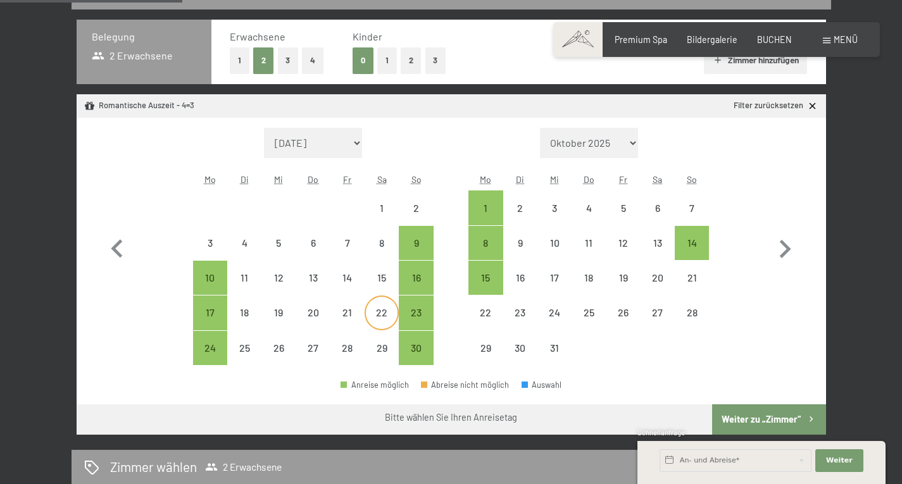
click at [380, 313] on div "22" at bounding box center [382, 323] width 32 height 32
select select "2025-11-01"
select select "2025-12-01"
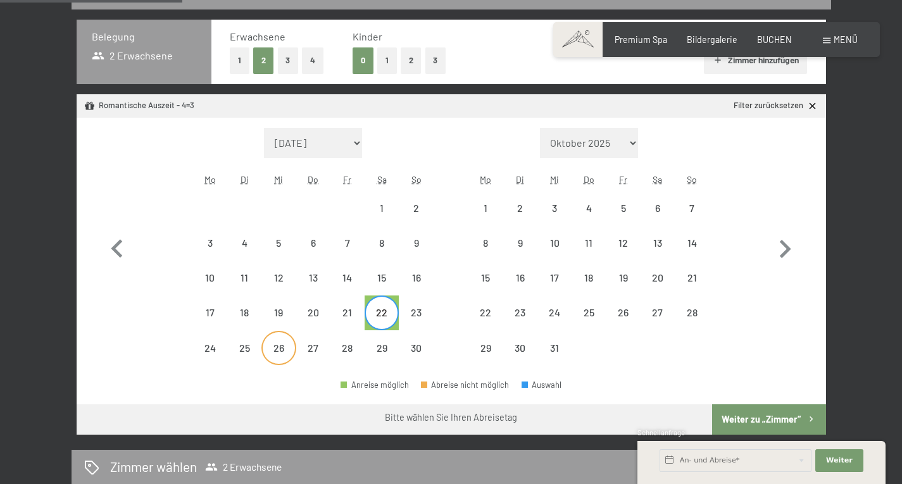
click at [285, 350] on div "26" at bounding box center [279, 359] width 32 height 32
select select "2025-11-01"
select select "2025-12-01"
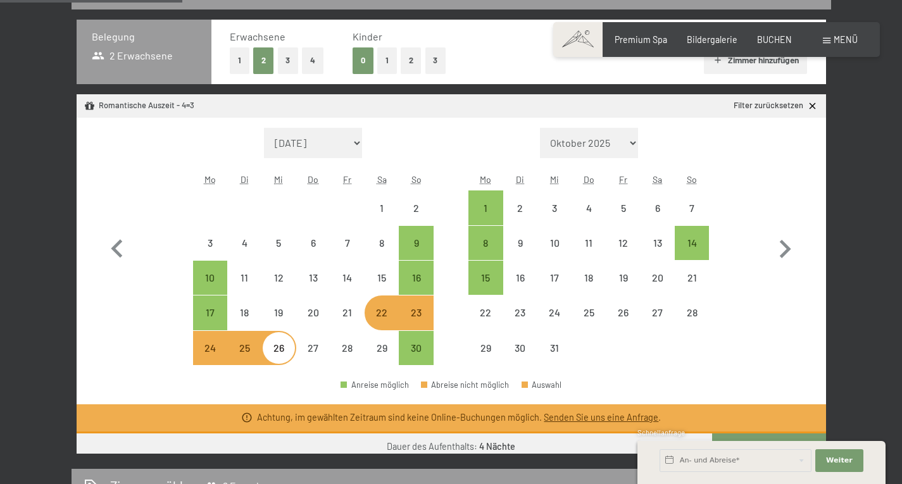
select select "2025-11-01"
select select "2025-12-01"
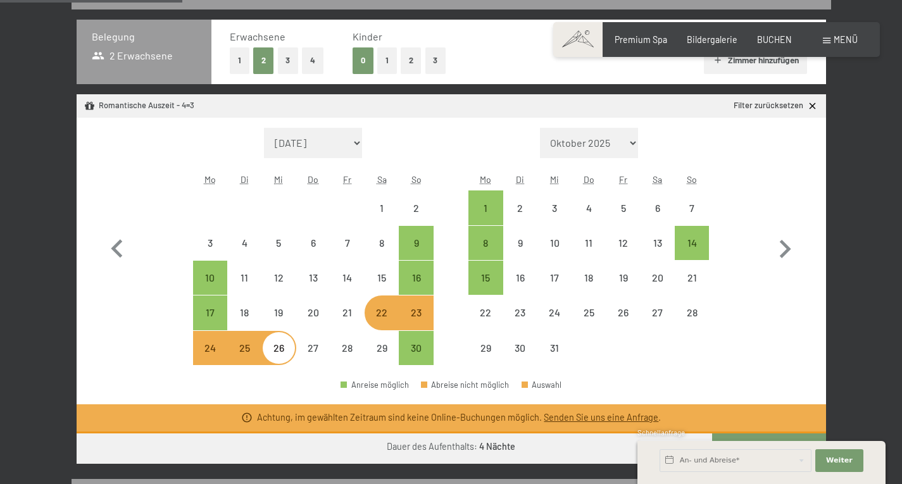
click at [407, 321] on div "23" at bounding box center [416, 323] width 32 height 32
select select "2025-11-01"
select select "2025-12-01"
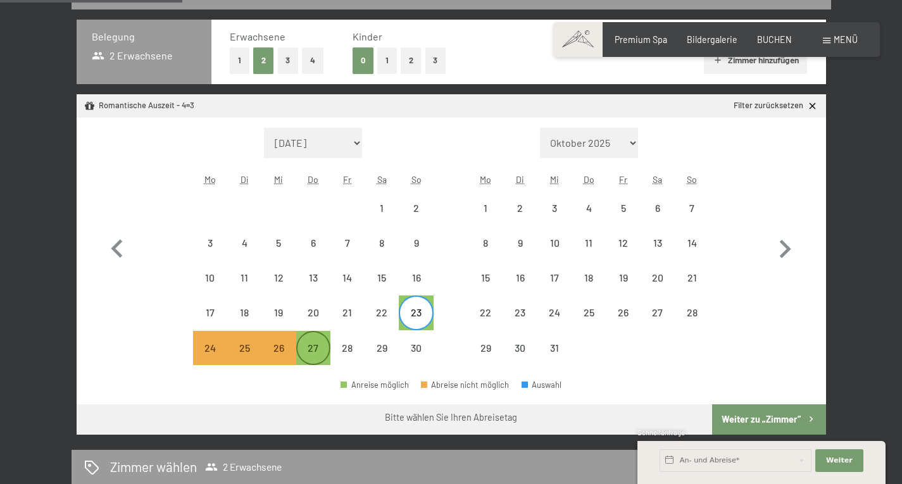
click at [320, 354] on div "27" at bounding box center [313, 359] width 32 height 32
select select "2025-11-01"
select select "2025-12-01"
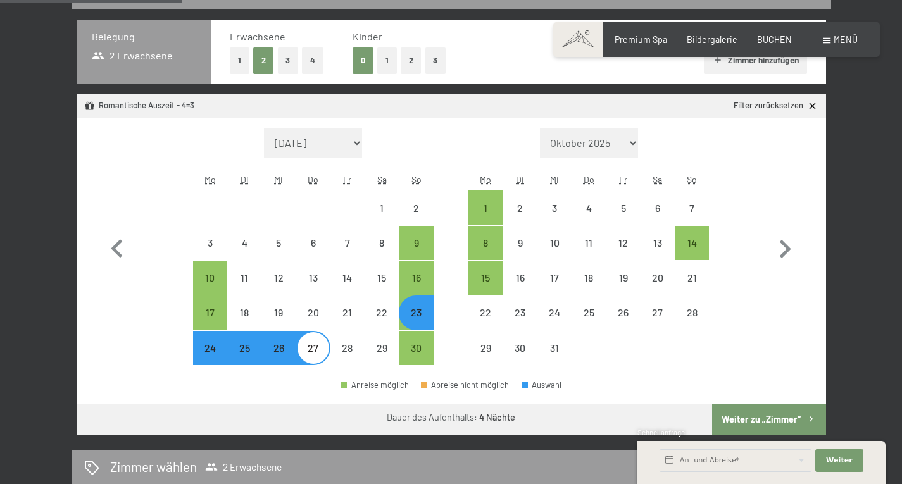
select select "2025-11-01"
select select "2025-12-01"
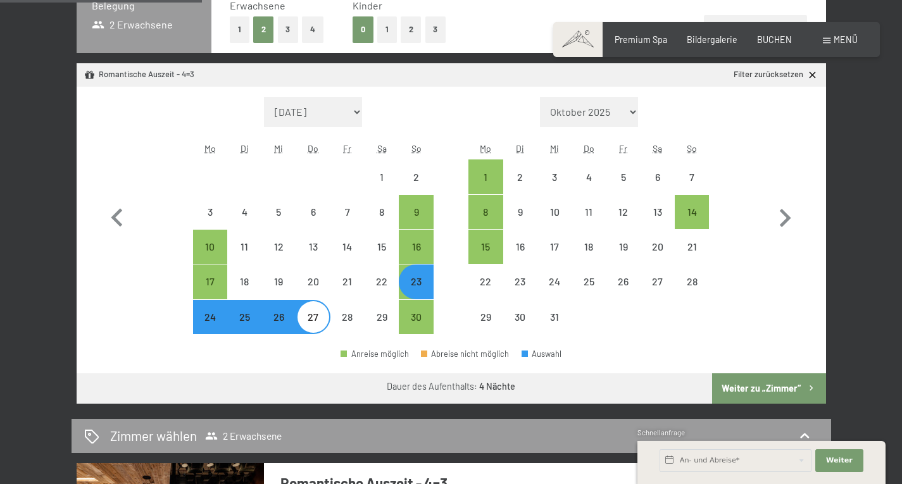
click at [776, 392] on button "Weiter zu „Zimmer“" at bounding box center [768, 388] width 113 height 30
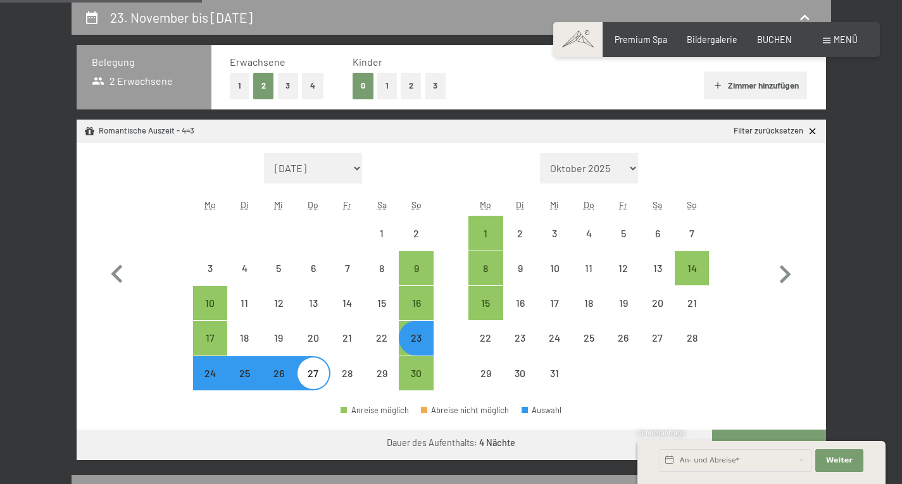
select select "2025-11-01"
select select "2025-12-01"
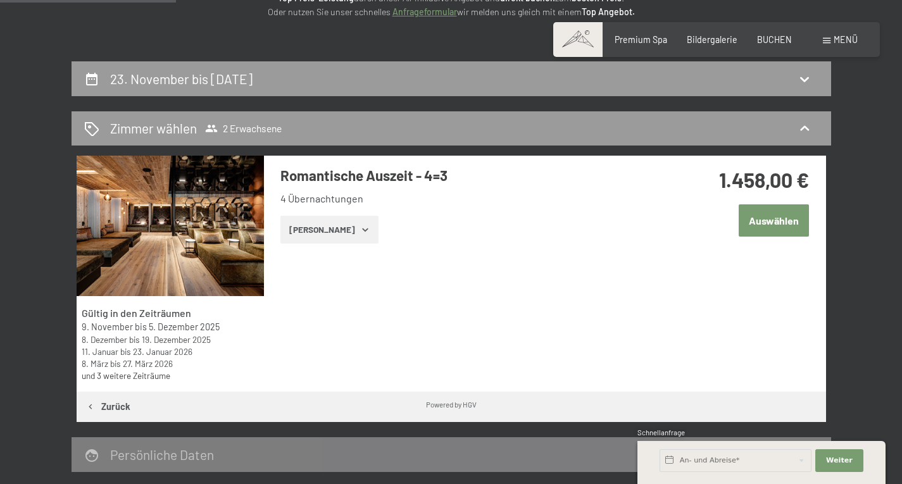
scroll to position [195, 0]
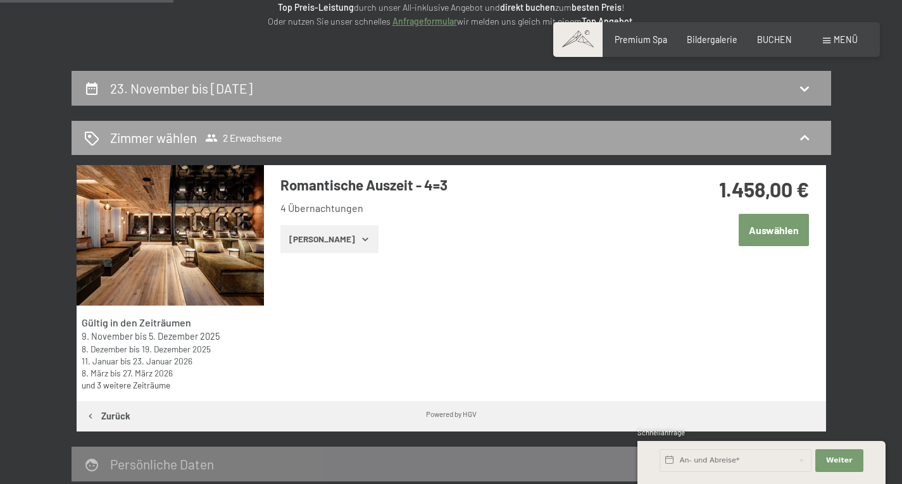
click at [801, 142] on icon at bounding box center [804, 137] width 15 height 15
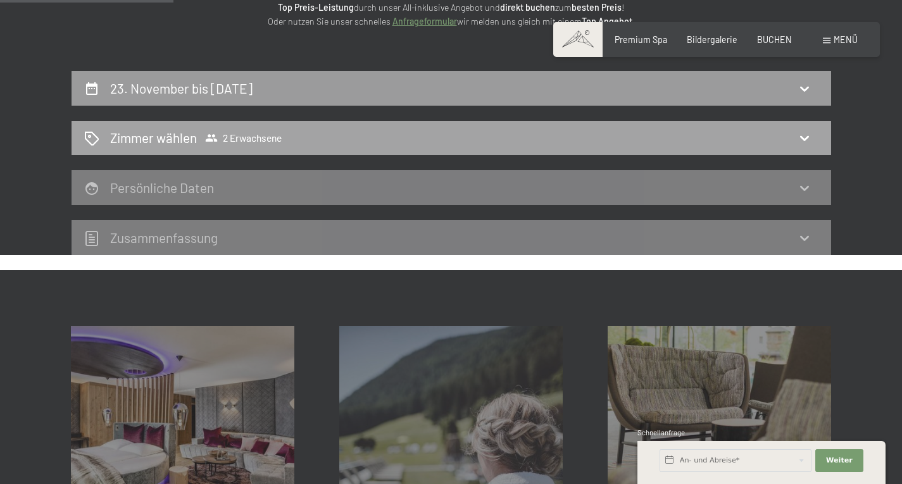
click at [800, 144] on icon at bounding box center [804, 137] width 15 height 15
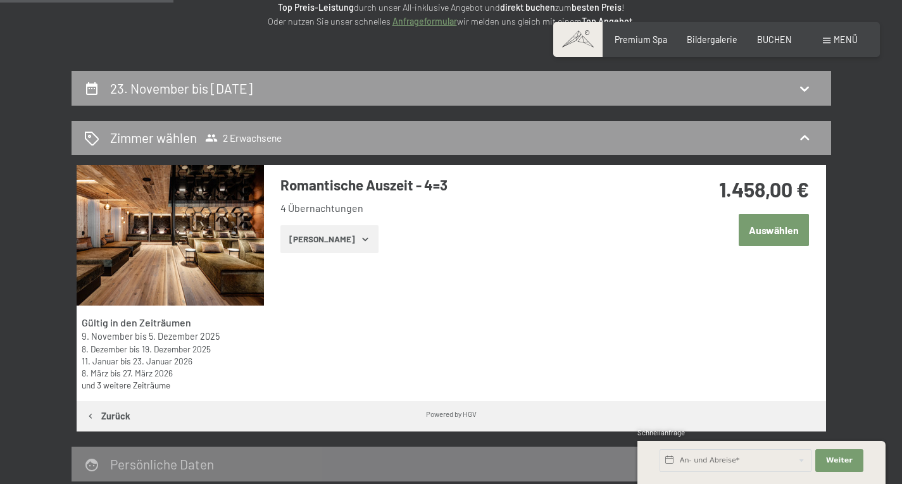
click at [773, 238] on button "Auswählen" at bounding box center [773, 230] width 70 height 32
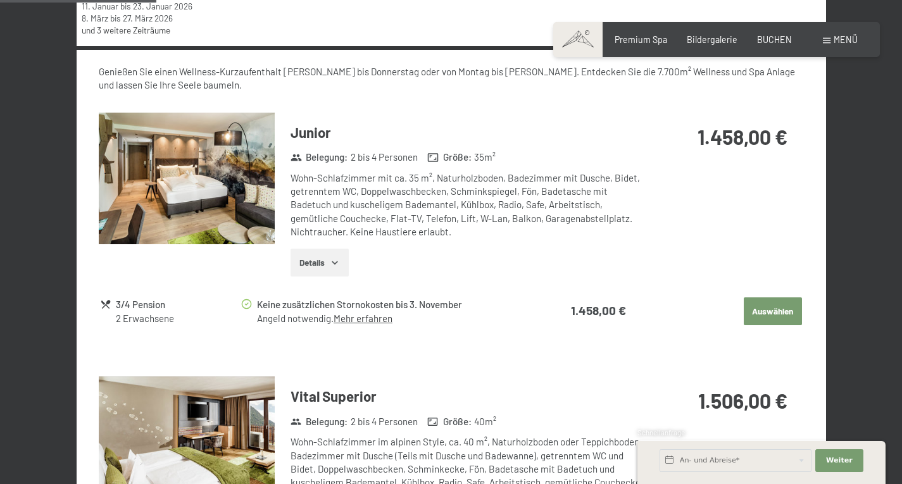
scroll to position [547, 0]
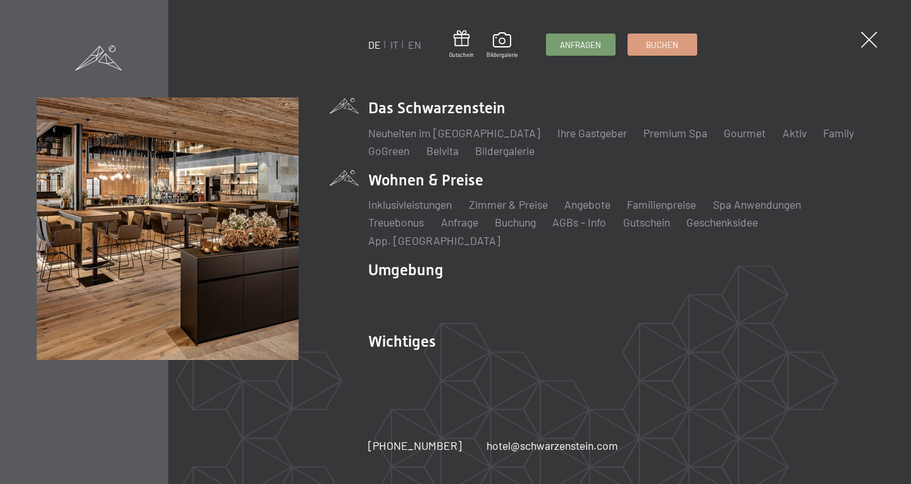
click at [471, 190] on li "Wohnen & Preise Inklusivleistungen Zimmer & Preise Liste Angebote Liste Familie…" at bounding box center [621, 209] width 506 height 78
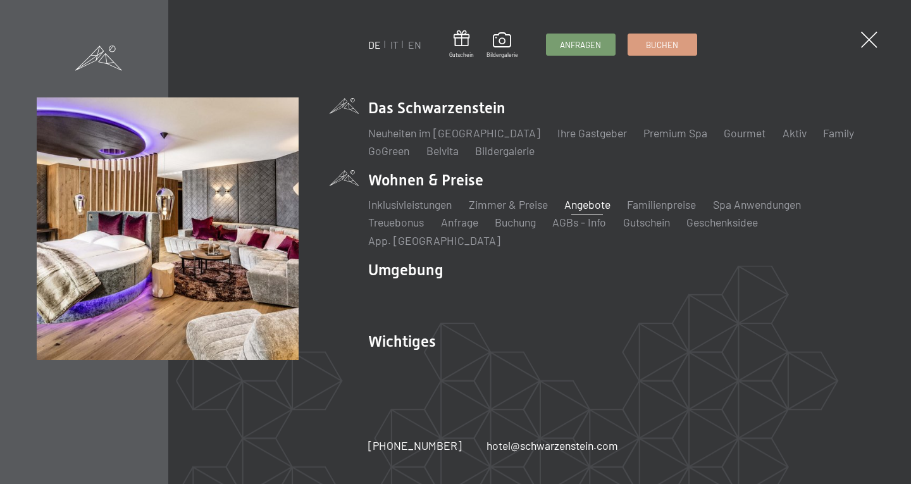
click at [598, 211] on link "Angebote" at bounding box center [587, 204] width 46 height 14
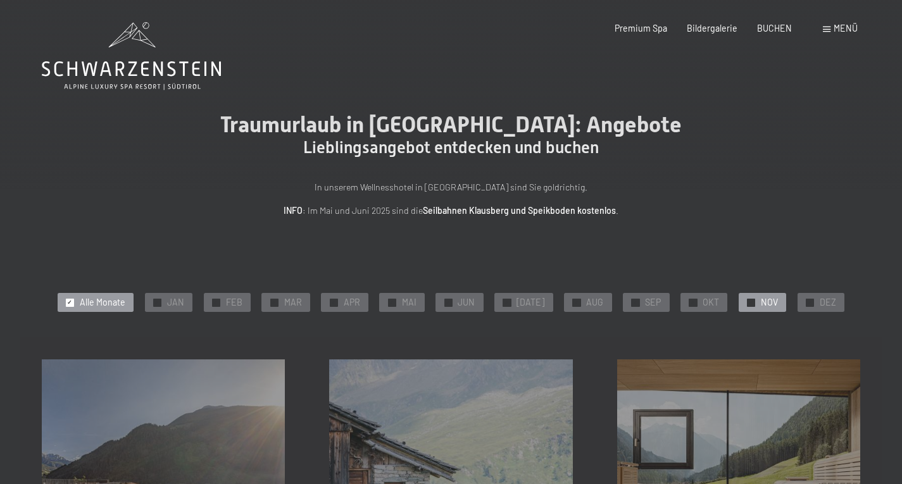
click at [748, 302] on span "✓" at bounding box center [750, 303] width 5 height 8
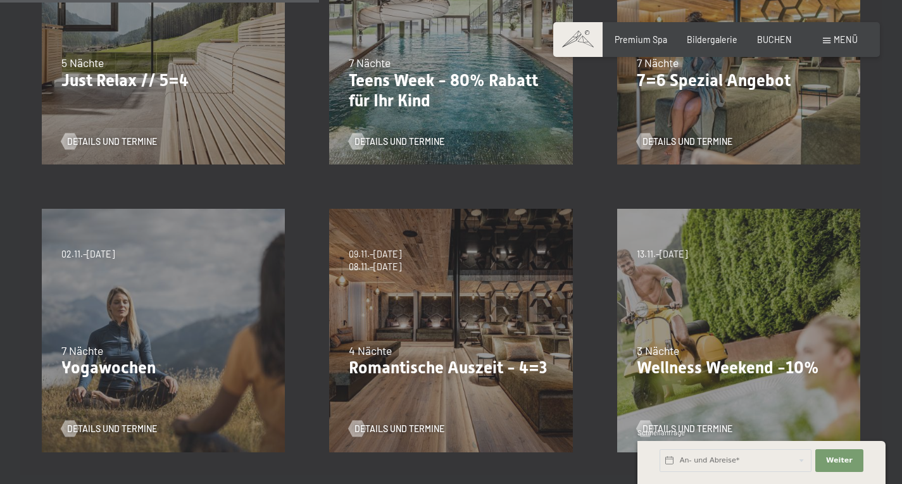
scroll to position [438, 0]
click at [533, 347] on div "4 Nächte" at bounding box center [451, 350] width 204 height 16
click at [493, 328] on div "09.11.–[DATE] 08.12.–[DATE] 11.01.–[DATE] 08.03.–[DATE] 29.03.–[DATE] 06.04.–[D…" at bounding box center [450, 329] width 287 height 287
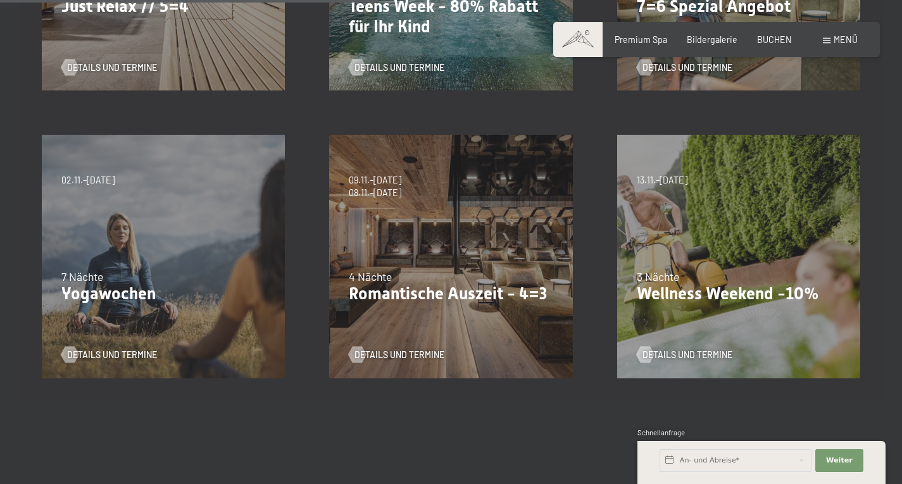
scroll to position [527, 0]
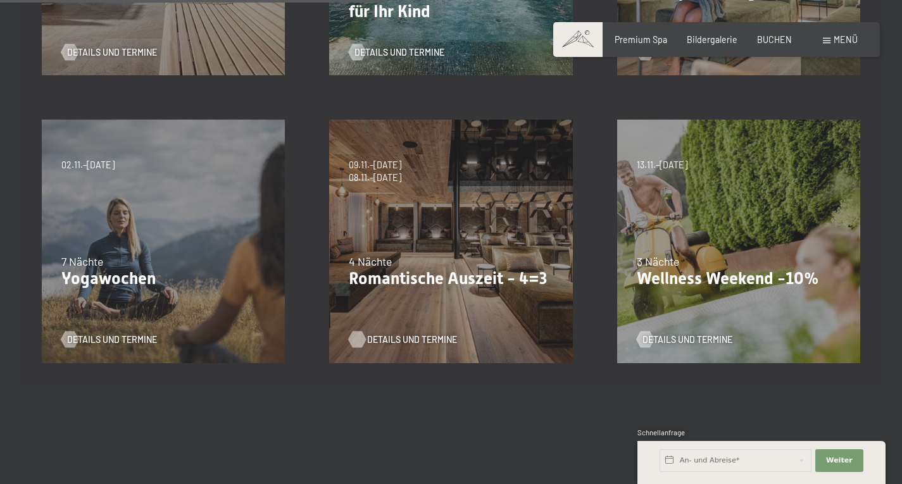
click at [432, 340] on span "Details und Termine" at bounding box center [412, 339] width 90 height 13
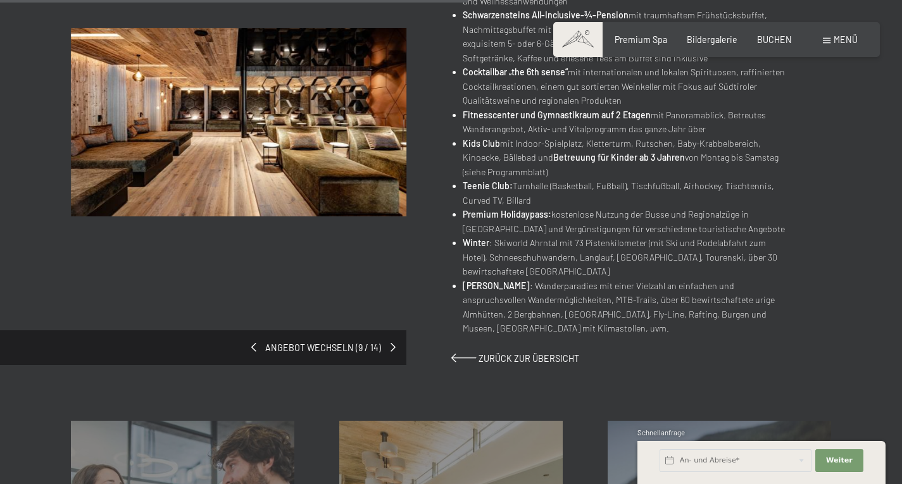
scroll to position [686, 0]
